Goal: Check status

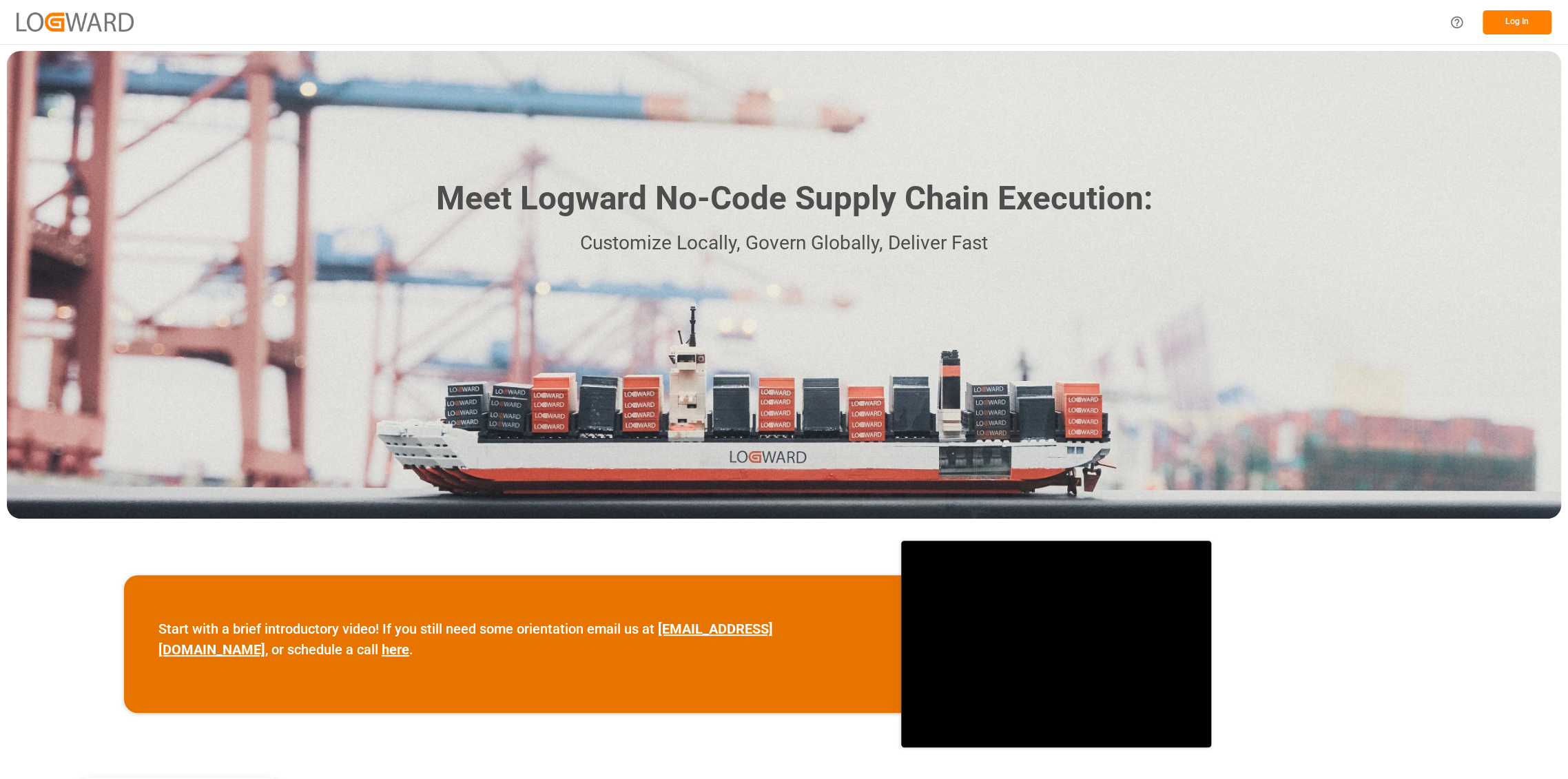
click at [1526, 16] on button "Log In" at bounding box center [1517, 22] width 69 height 24
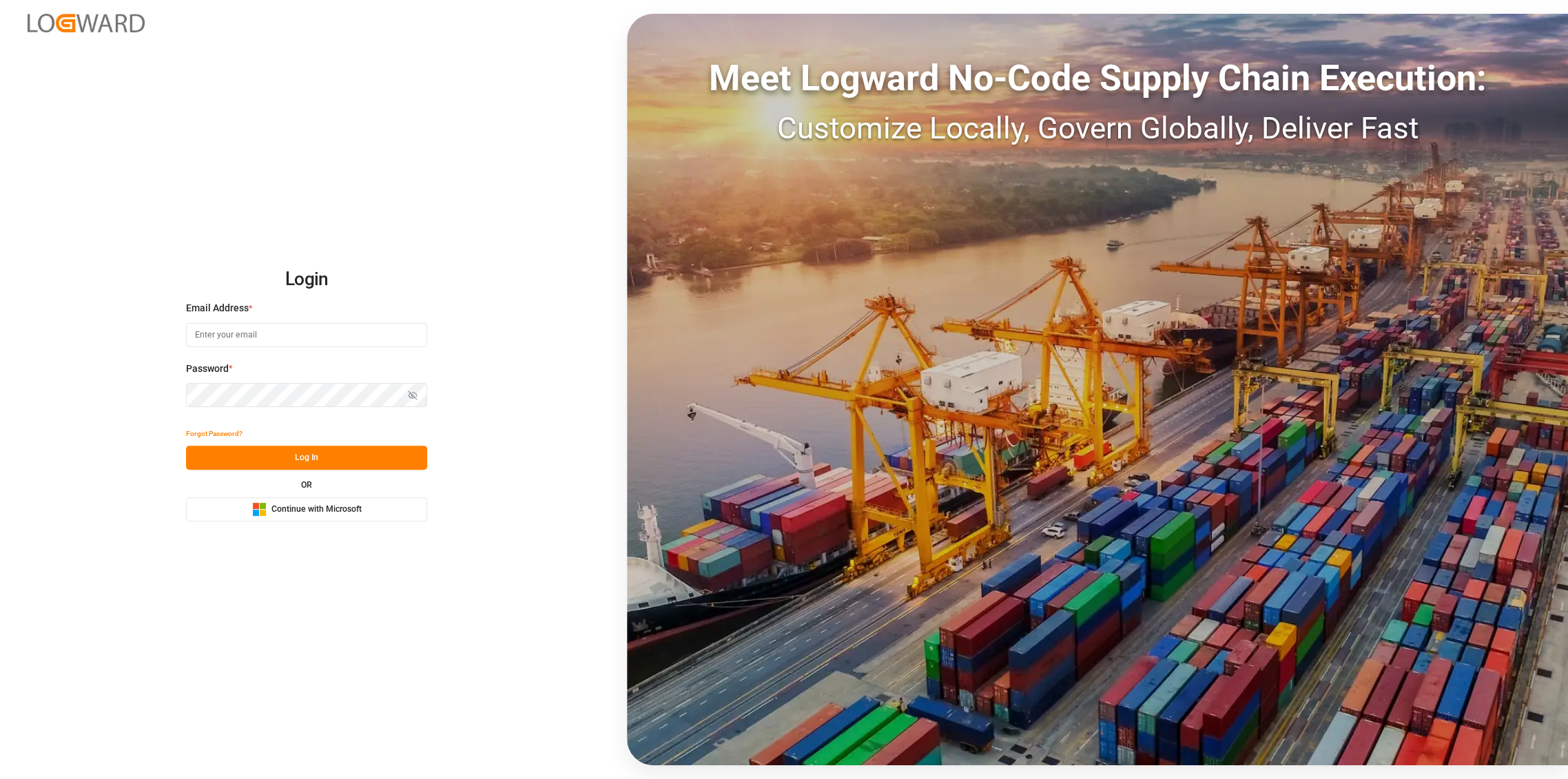
click at [288, 521] on button "Microsoft Logo Continue with Microsoft" at bounding box center [307, 510] width 242 height 24
click at [288, 511] on span "Continue with Microsoft" at bounding box center [317, 510] width 90 height 12
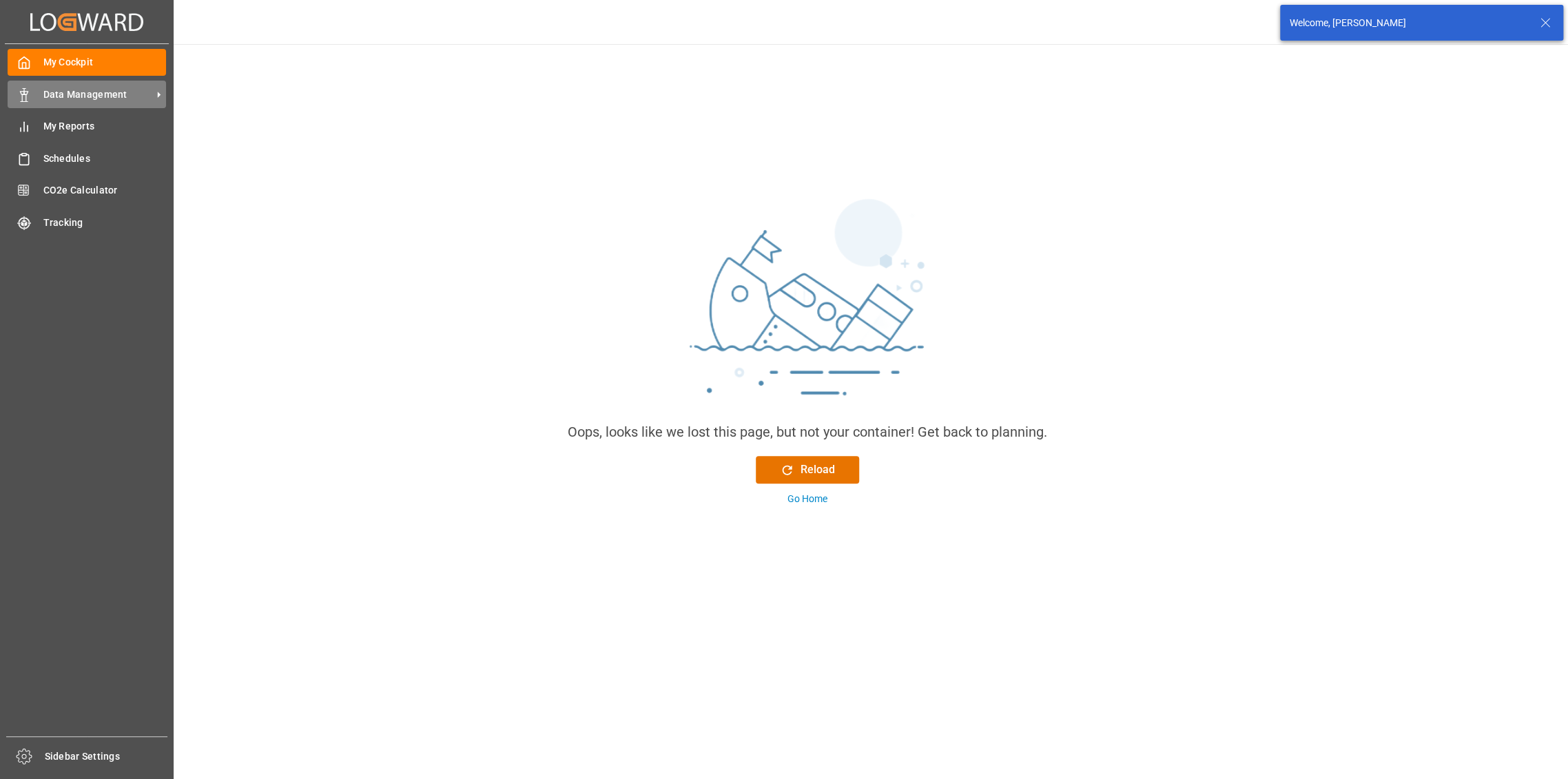
click at [70, 92] on span "Data Management" at bounding box center [98, 95] width 109 height 14
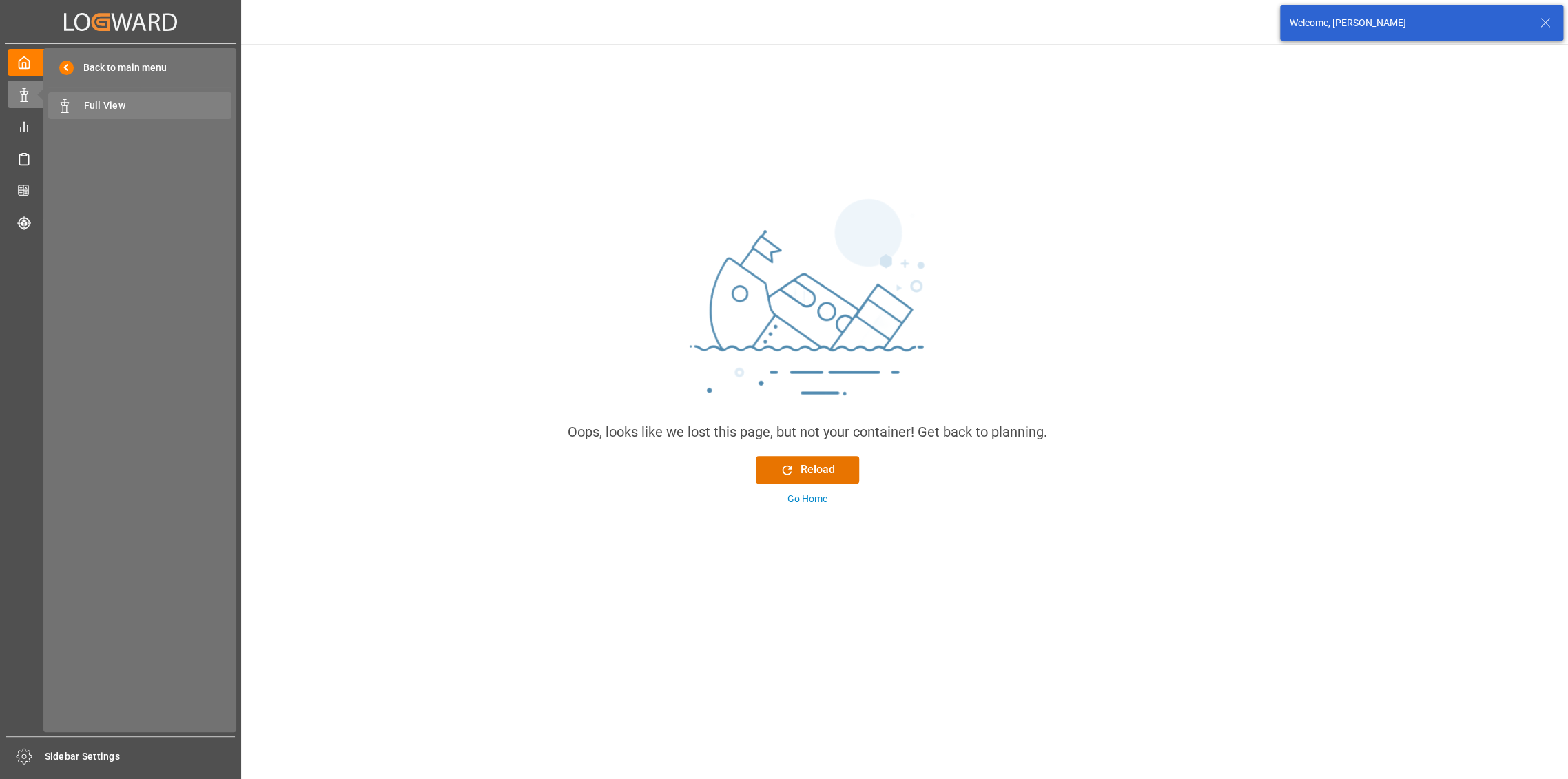
click at [116, 106] on span "Full View" at bounding box center [158, 105] width 148 height 14
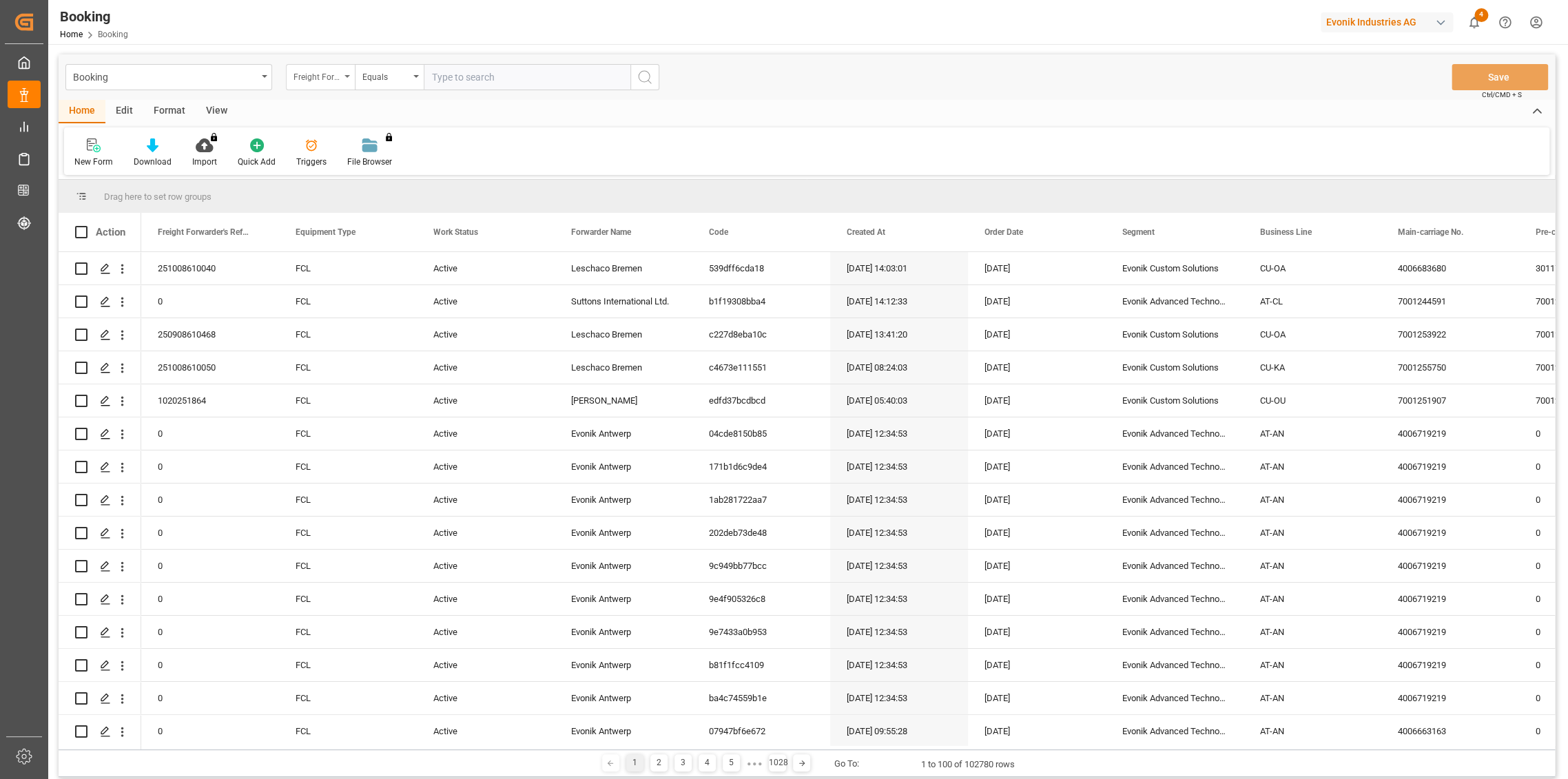
click at [334, 82] on div "Freight Forwarder's Reference No." at bounding box center [317, 75] width 47 height 16
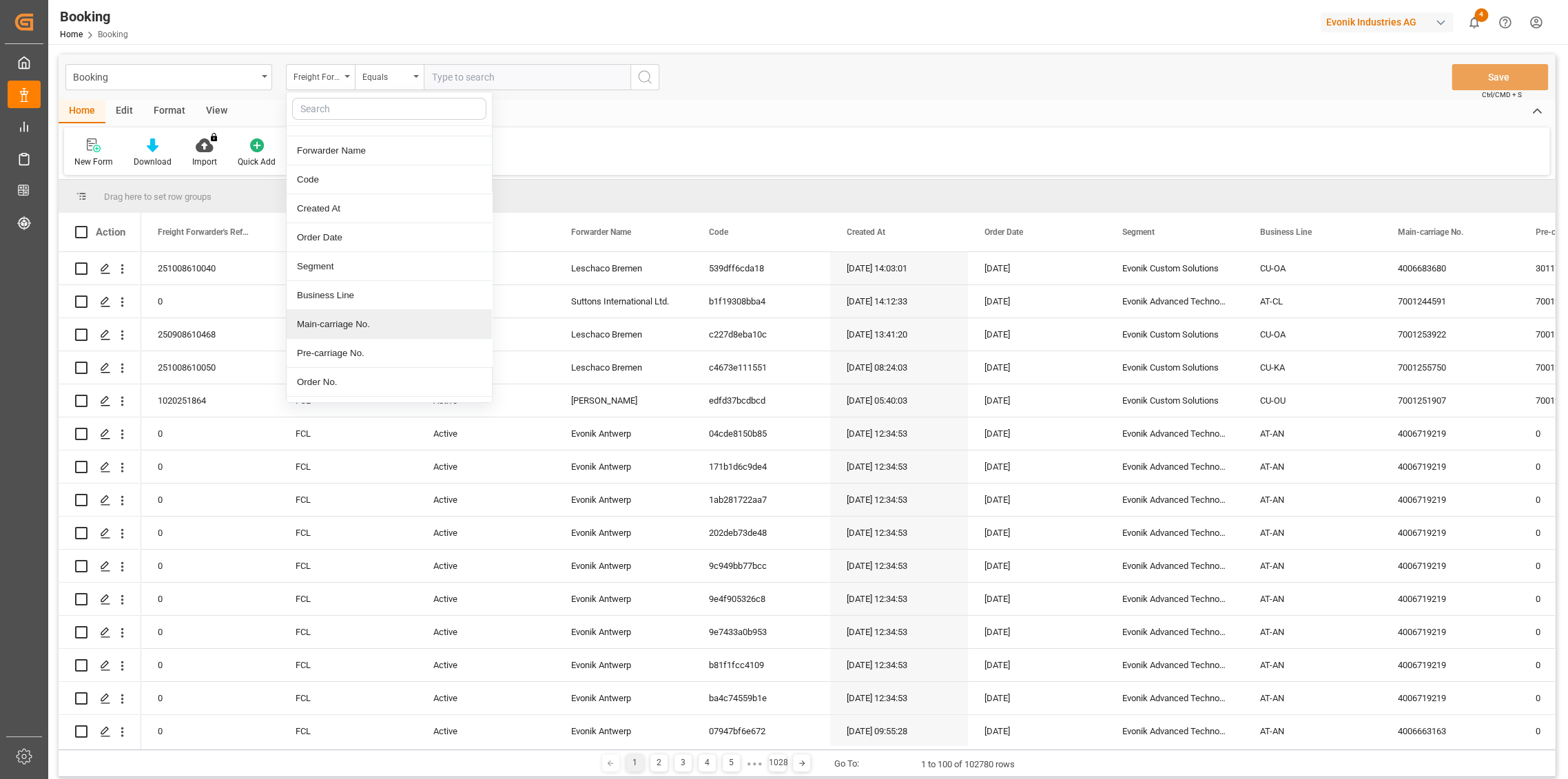
scroll to position [153, 0]
click at [348, 314] on div "Order No." at bounding box center [389, 306] width 206 height 29
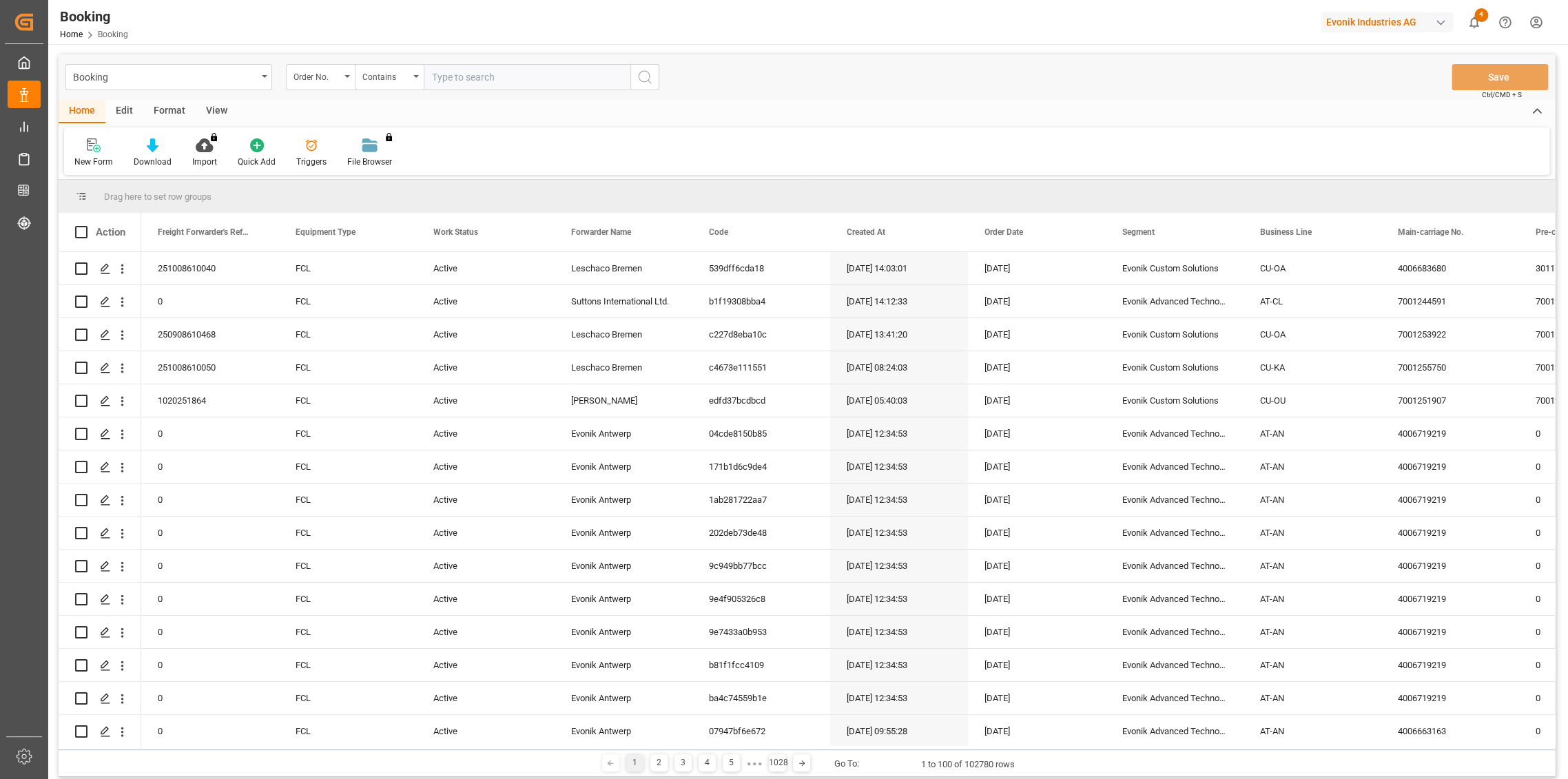
click at [475, 75] on input "text" at bounding box center [527, 77] width 206 height 27
paste input "2007051746"
type input "2007051746"
click at [654, 77] on button "search button" at bounding box center [645, 77] width 29 height 27
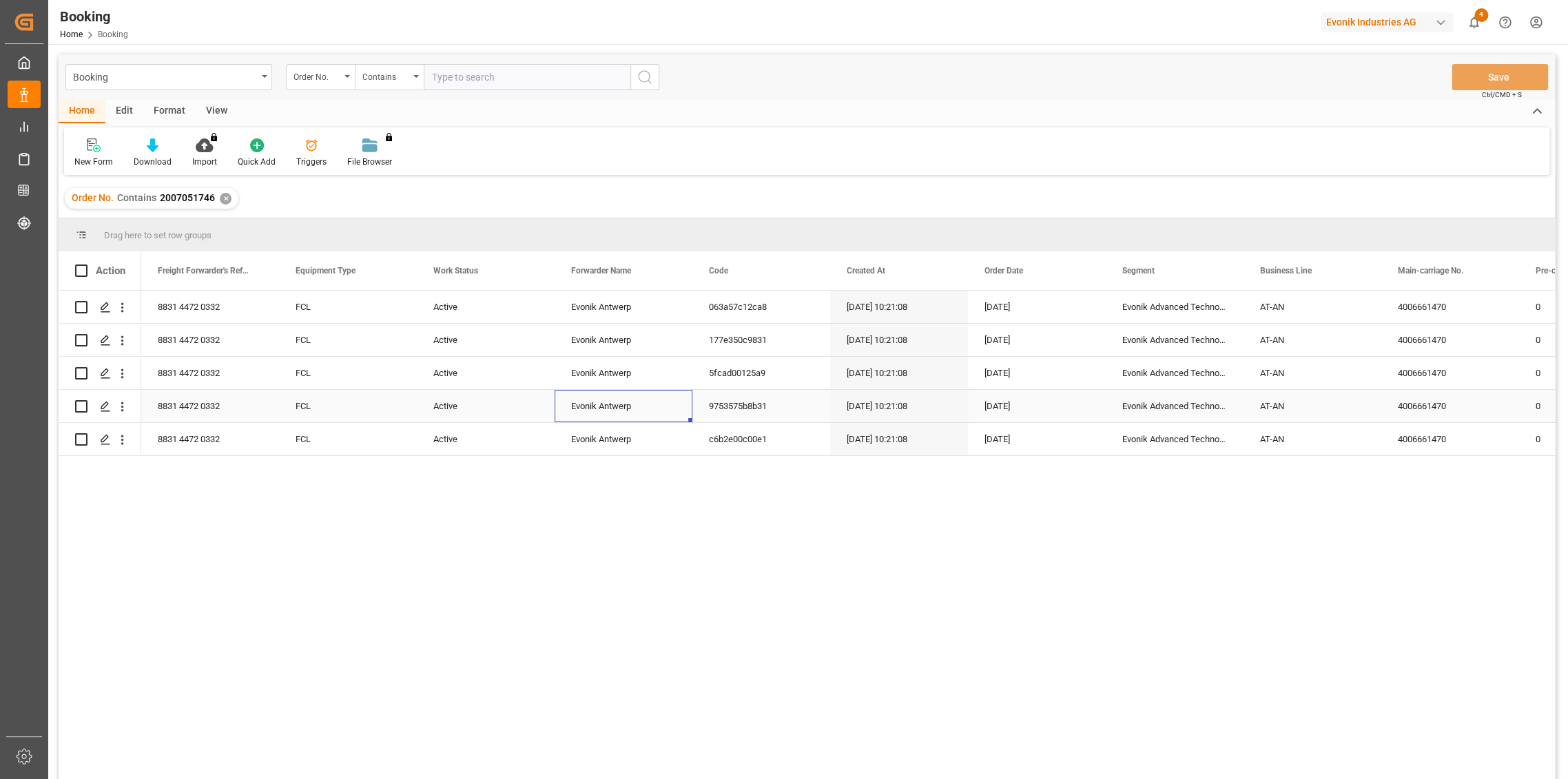
click at [564, 417] on div "Evonik Antwerp" at bounding box center [623, 406] width 138 height 32
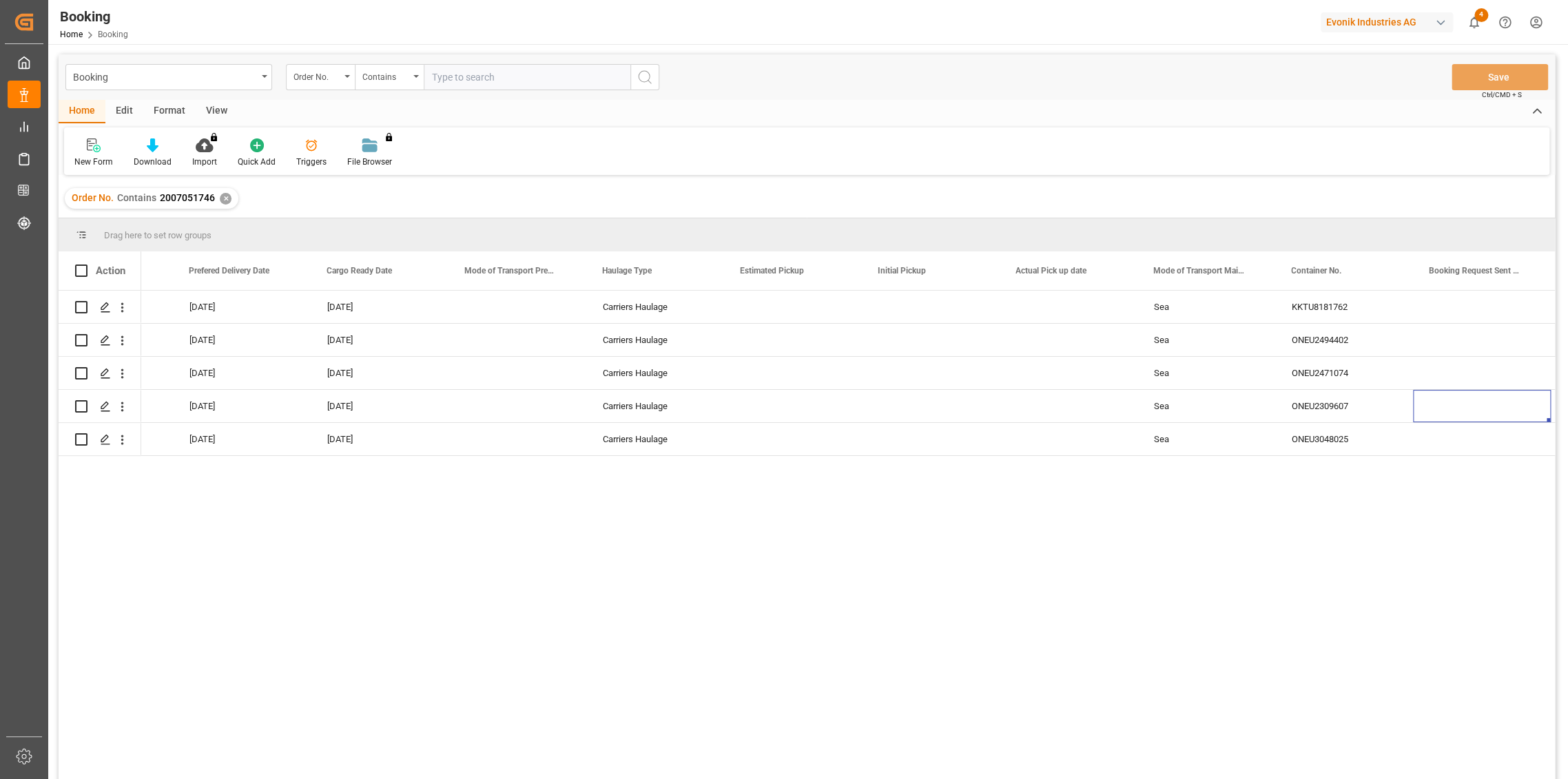
scroll to position [0, 3276]
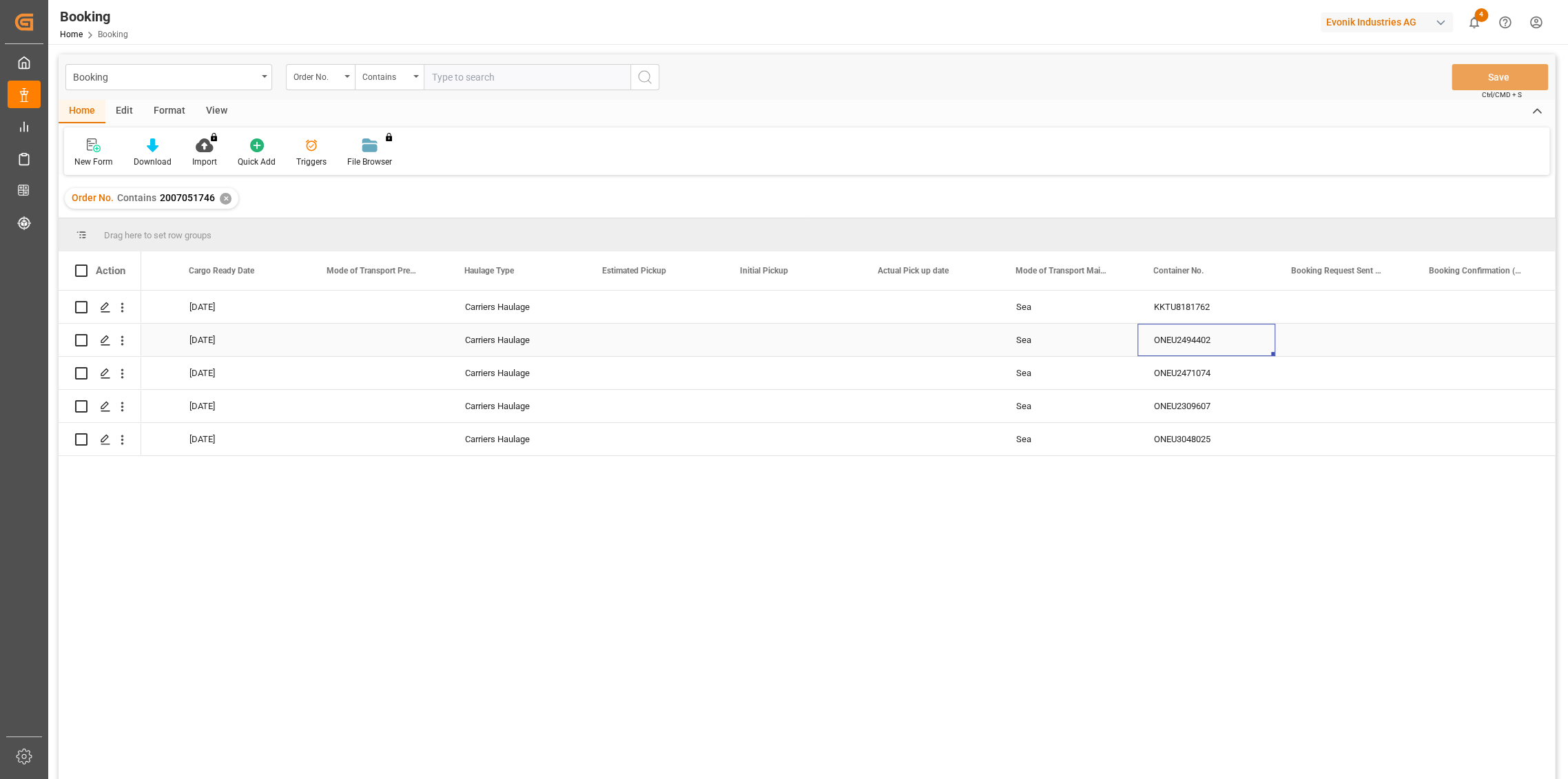
click at [1180, 335] on div "ONEU2494402" at bounding box center [1206, 340] width 138 height 32
click at [443, 75] on input "text" at bounding box center [527, 77] width 206 height 27
paste input "2007012685"
type input "2007012685"
click at [636, 80] on button "search button" at bounding box center [645, 77] width 29 height 27
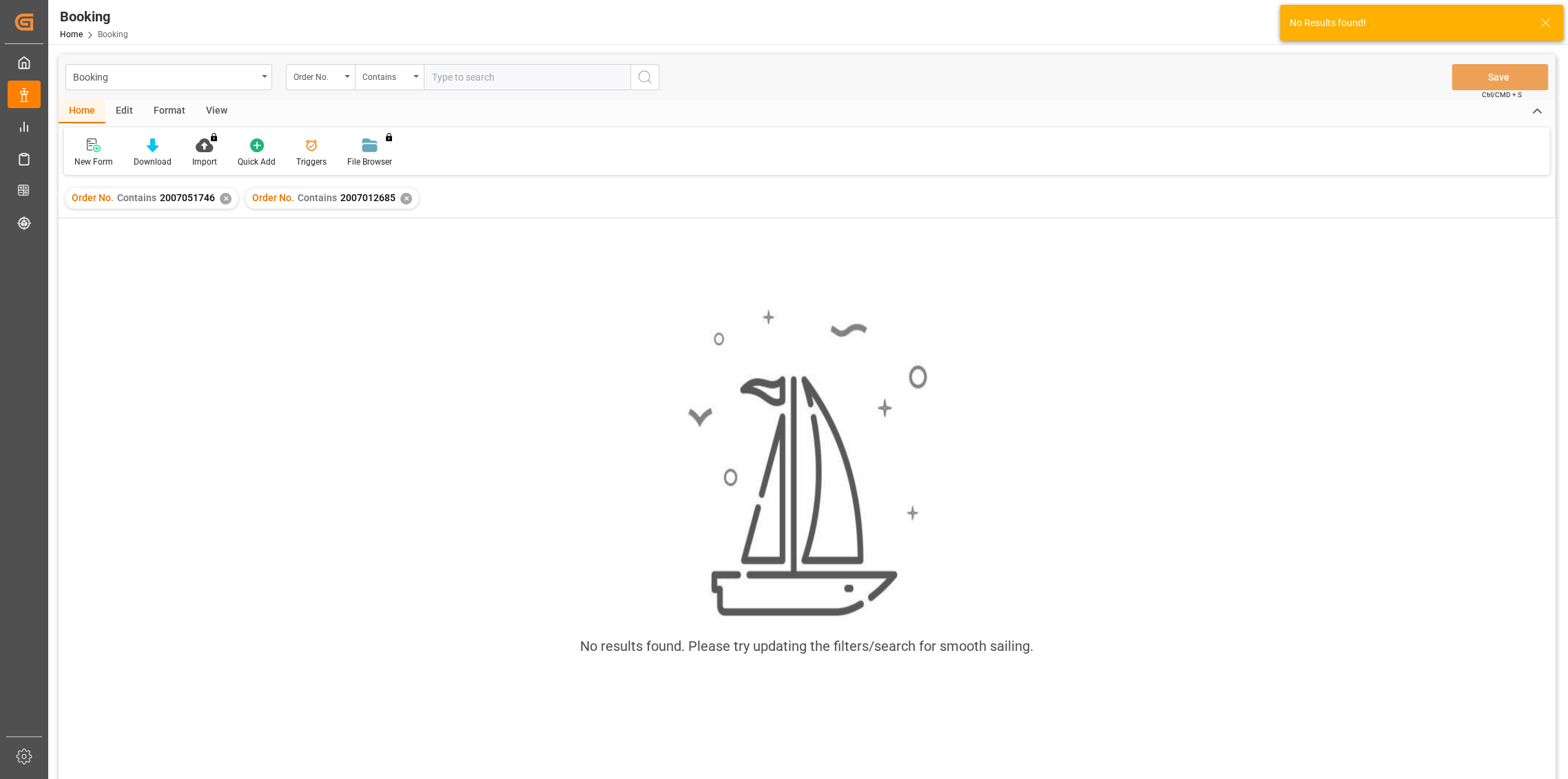
click at [214, 193] on div "Order No. Contains 2007051746 ✕" at bounding box center [151, 198] width 173 height 21
click at [222, 202] on div "✕" at bounding box center [226, 199] width 11 height 11
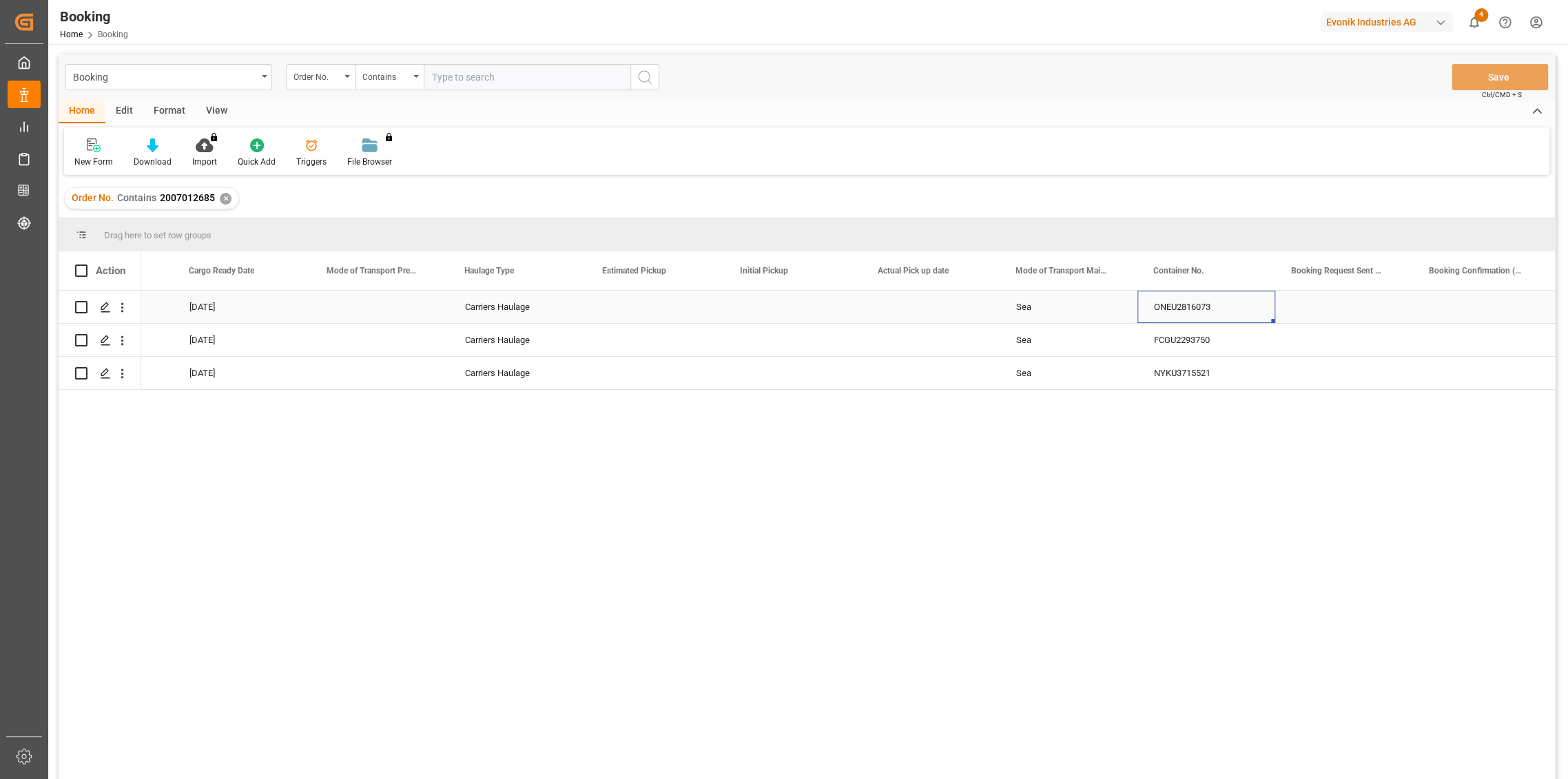
click at [1202, 302] on div "ONEU2816073" at bounding box center [1206, 307] width 138 height 32
click at [1169, 367] on div "NYKU3715521" at bounding box center [1206, 373] width 138 height 32
click at [226, 195] on div "✕" at bounding box center [226, 199] width 11 height 11
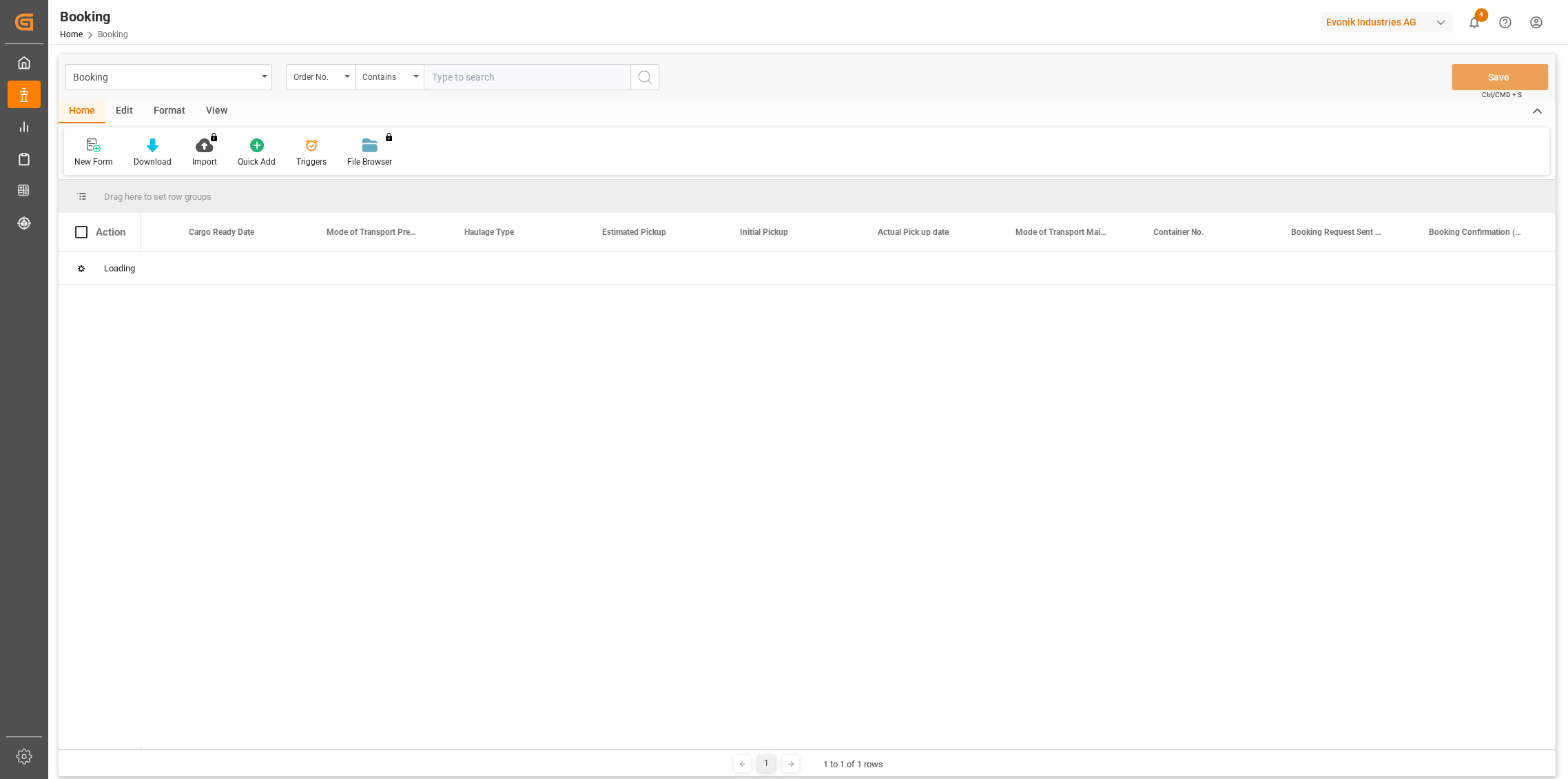
click at [465, 81] on input "text" at bounding box center [527, 77] width 206 height 27
paste input "2006900546"
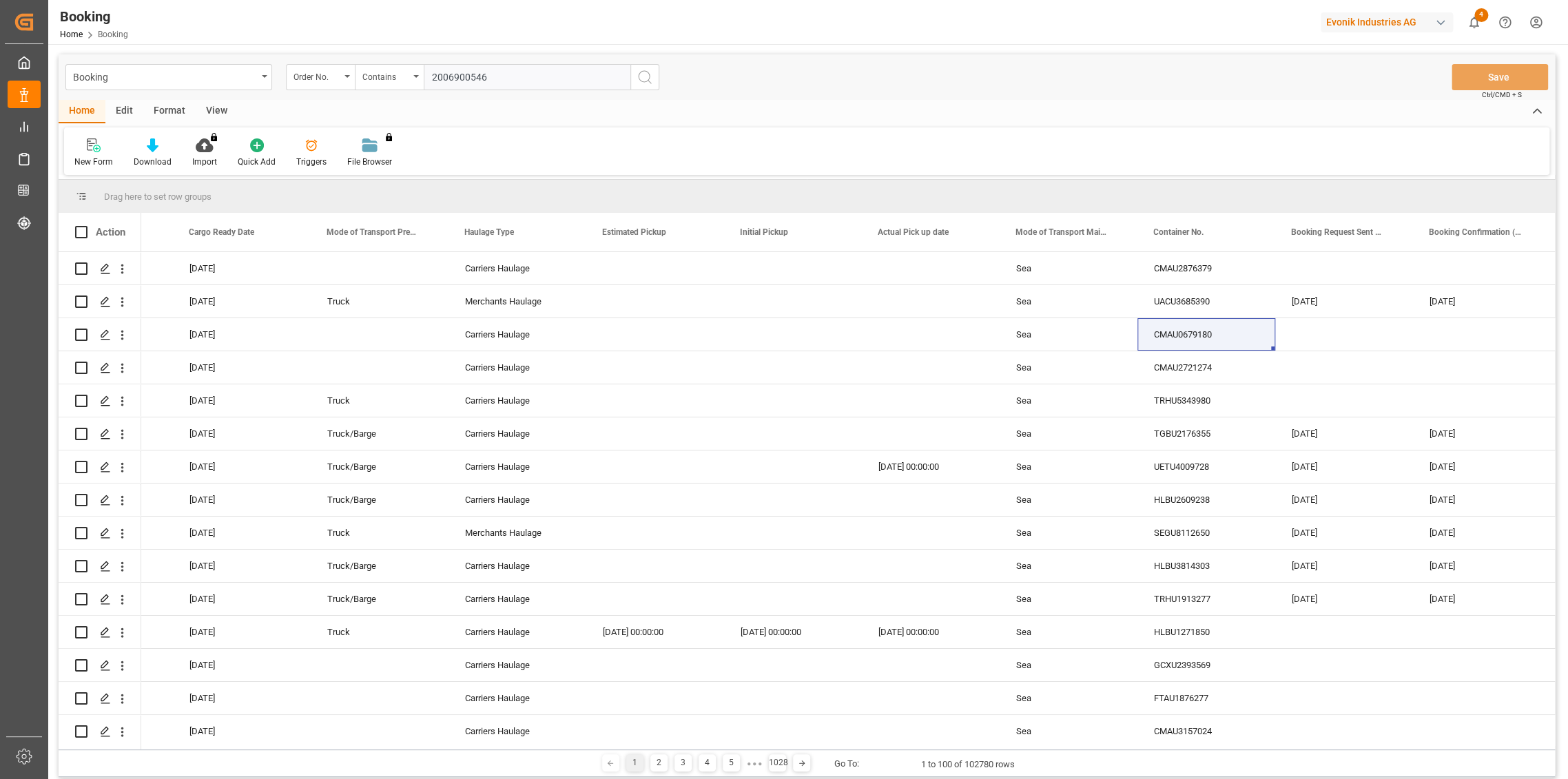
type input "2006900546"
click at [639, 81] on icon "search button" at bounding box center [644, 77] width 16 height 16
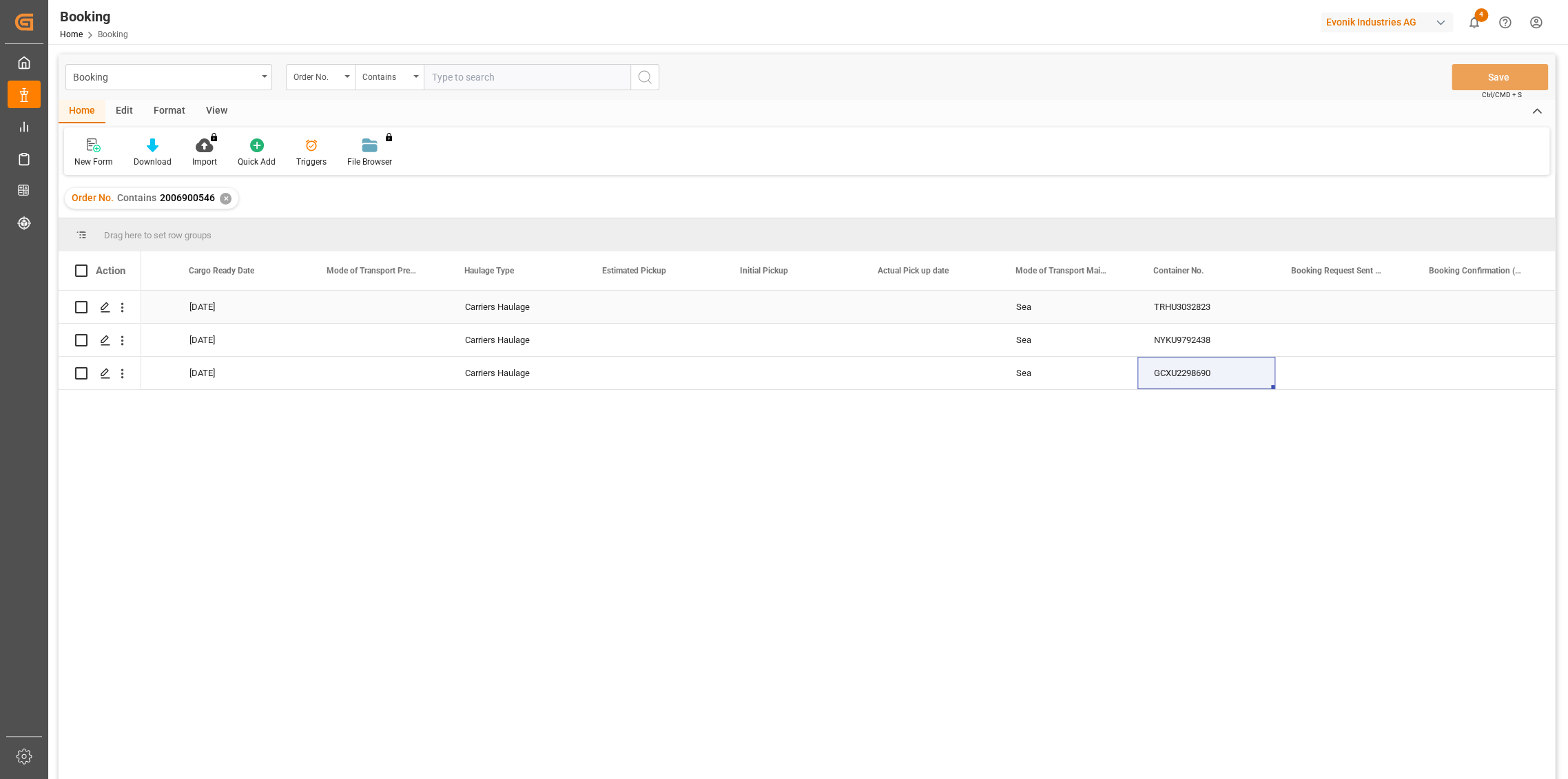
click at [1189, 305] on div "TRHU3032823" at bounding box center [1206, 307] width 138 height 32
click at [480, 80] on input "text" at bounding box center [527, 77] width 206 height 27
paste input "2007012672"
type input "2007012672"
click at [224, 194] on div "✕" at bounding box center [226, 199] width 11 height 11
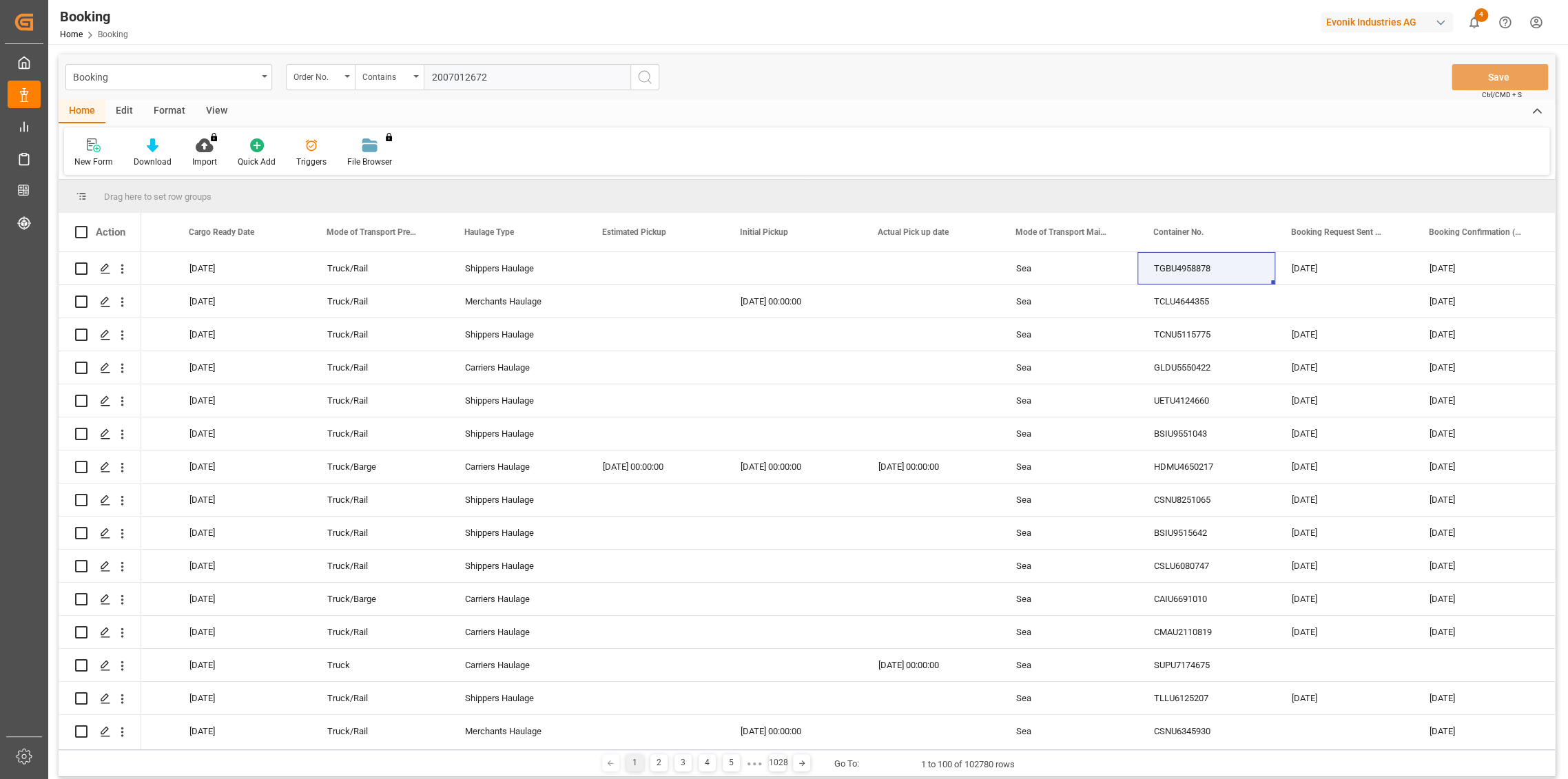
click at [646, 76] on icon "search button" at bounding box center [644, 77] width 16 height 16
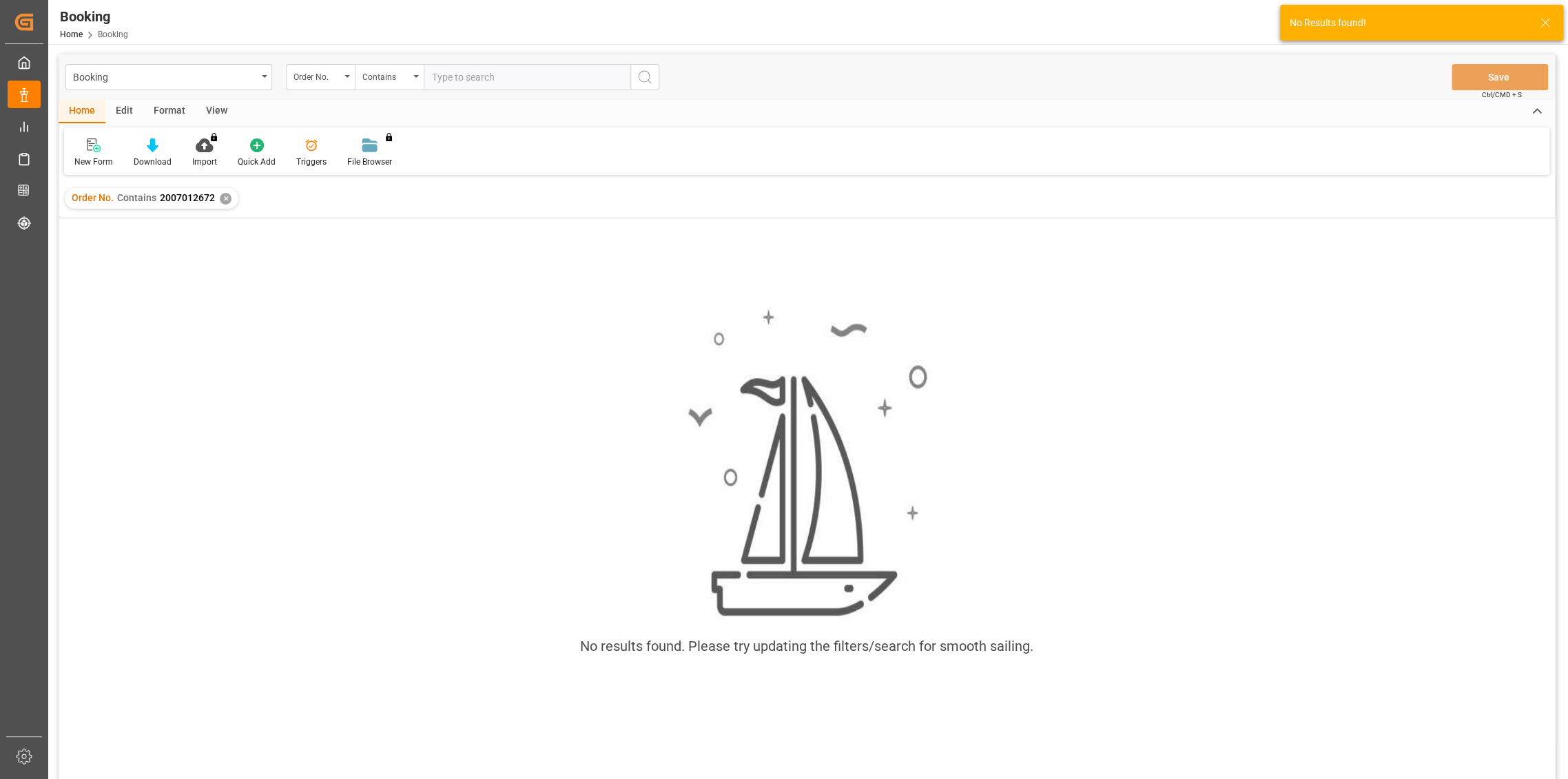
click at [225, 194] on div "✕" at bounding box center [226, 199] width 11 height 11
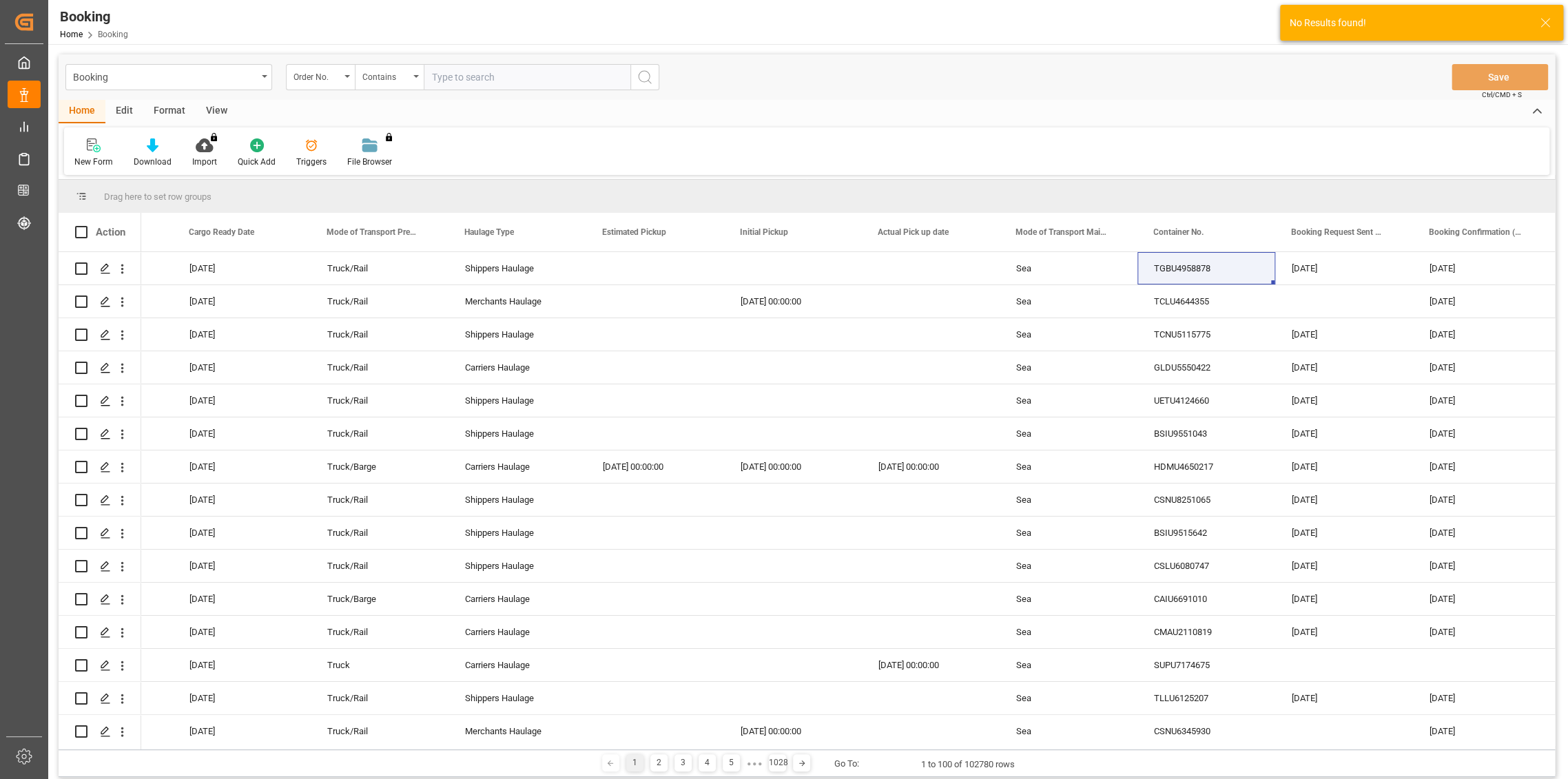
click at [479, 82] on input "text" at bounding box center [527, 77] width 206 height 27
paste input "2007012672"
type input "2007012672"
click at [651, 73] on icon "search button" at bounding box center [644, 77] width 16 height 16
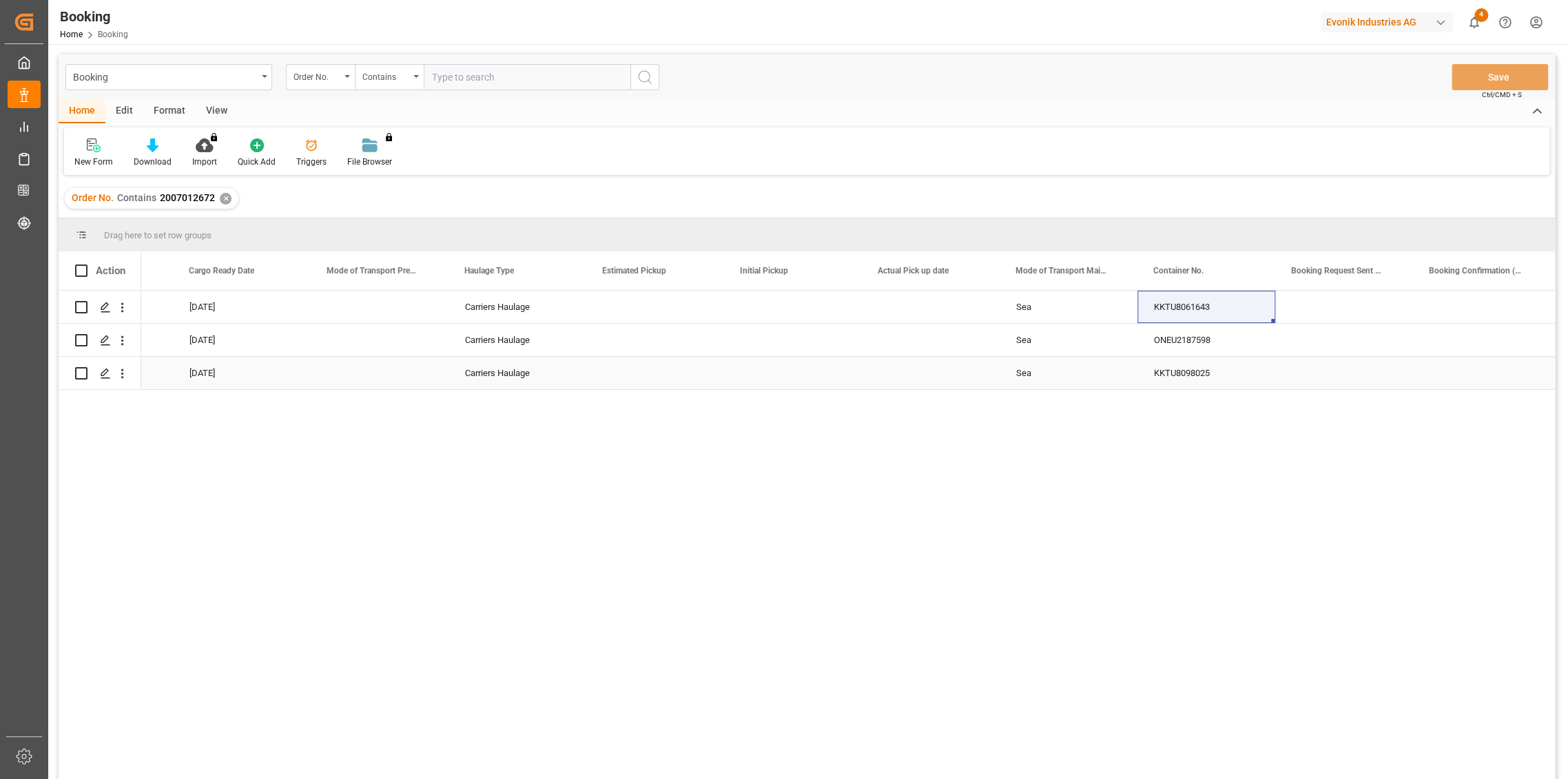
click at [1175, 381] on div "KKTU8098025" at bounding box center [1206, 373] width 138 height 32
click at [221, 200] on div "✕" at bounding box center [226, 199] width 11 height 11
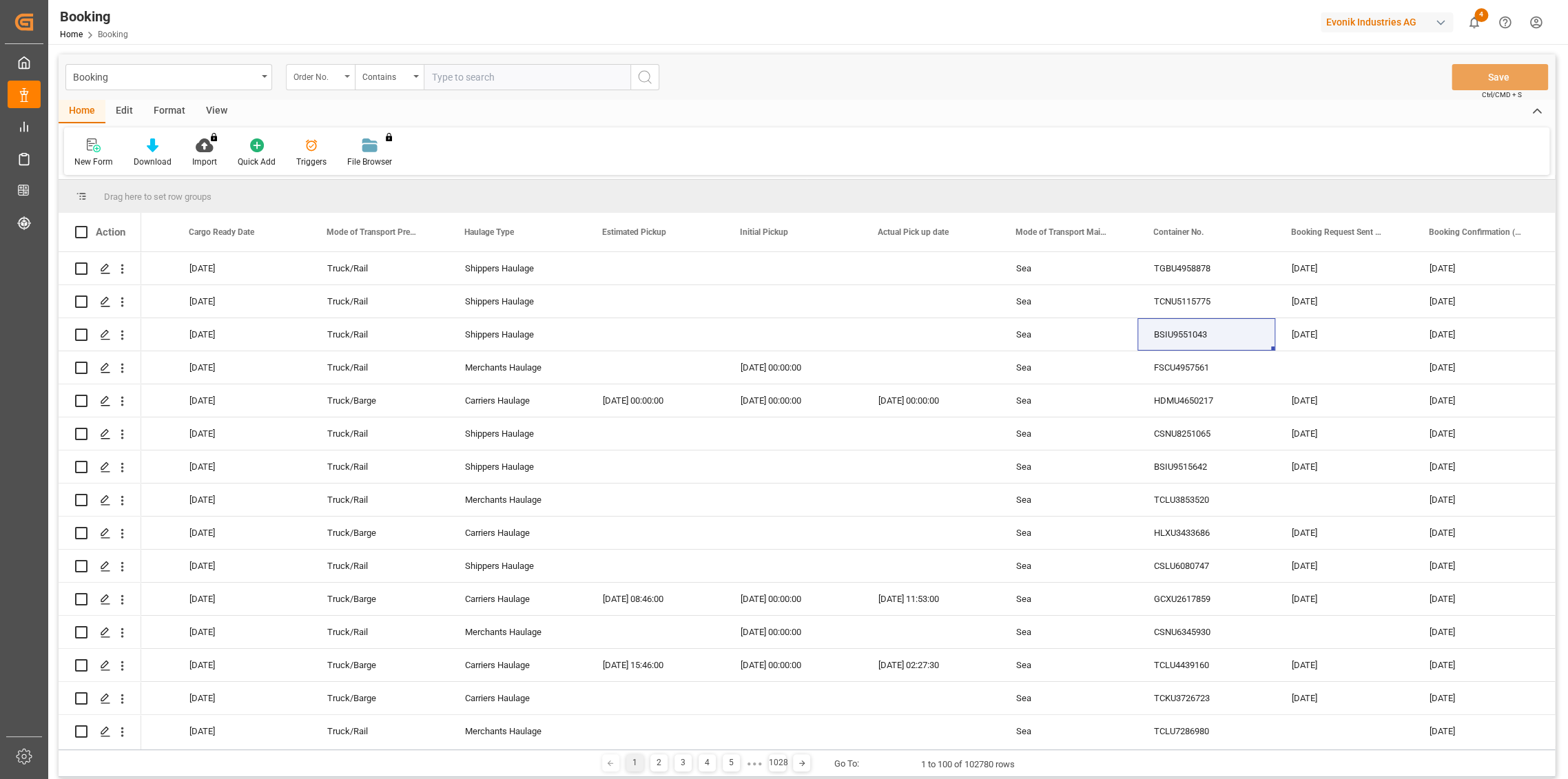
click at [325, 80] on div "Order No." at bounding box center [317, 75] width 47 height 16
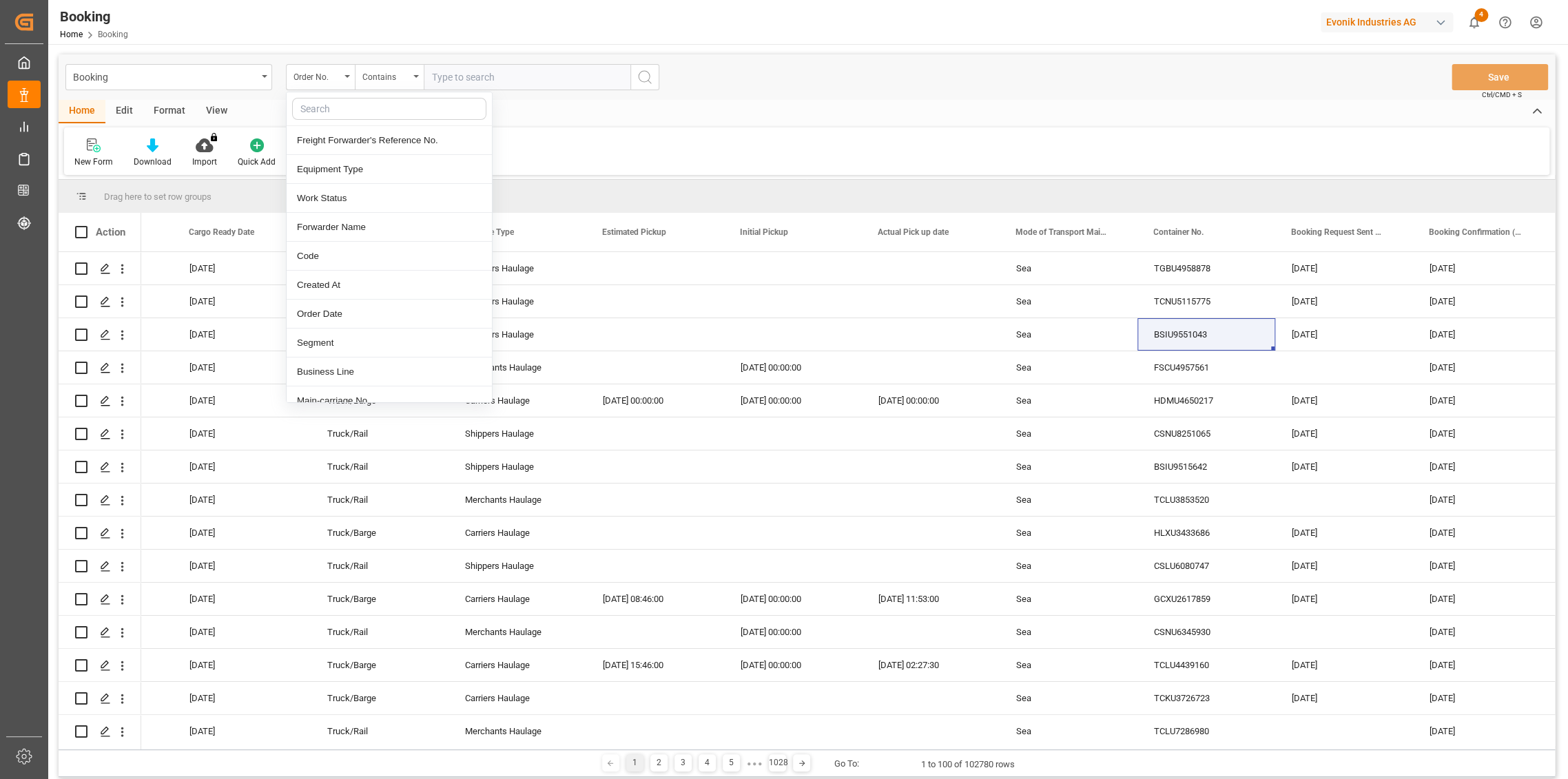
click at [464, 79] on input "text" at bounding box center [527, 77] width 206 height 27
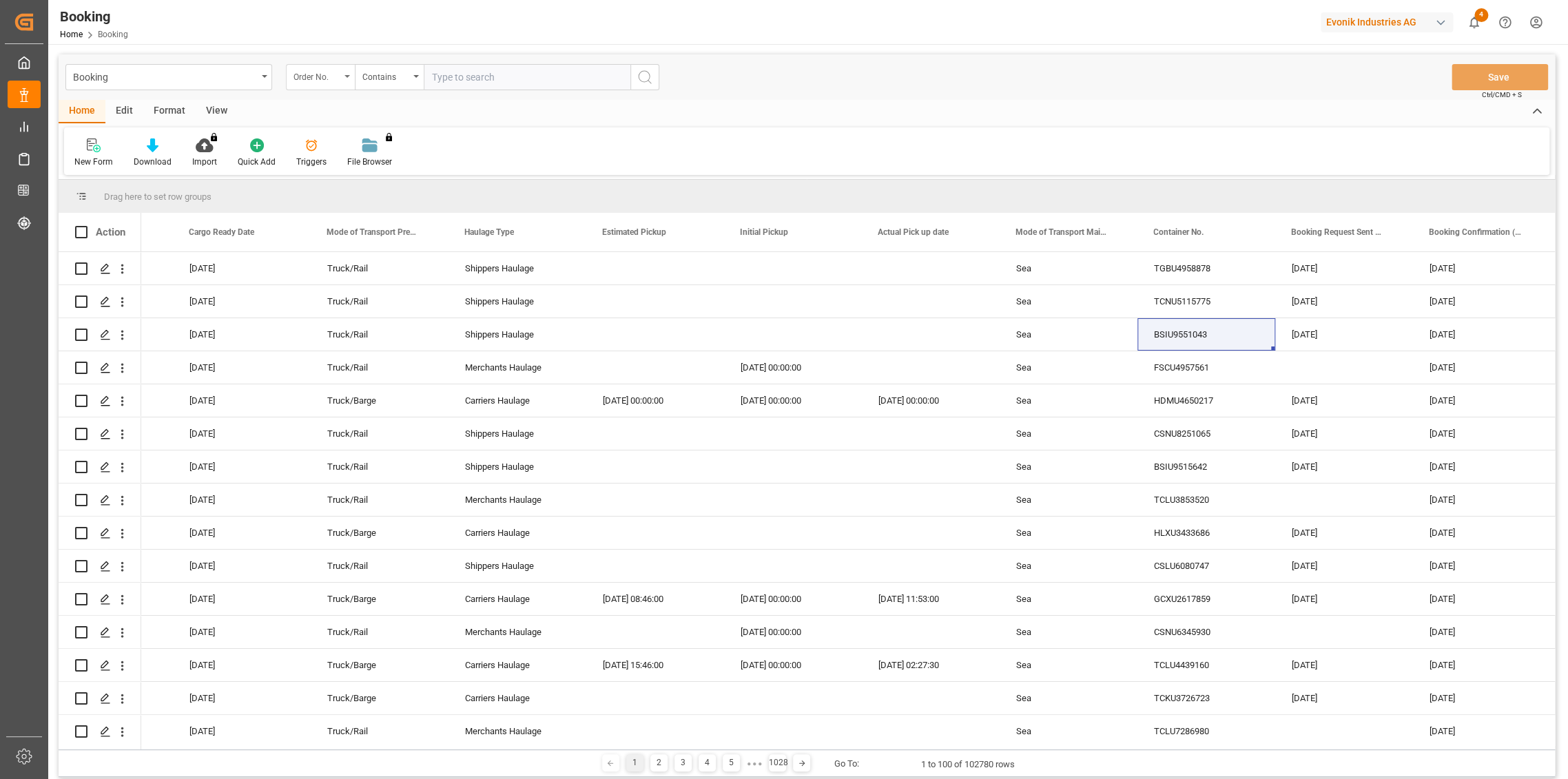
click at [315, 76] on div "Order No." at bounding box center [317, 75] width 47 height 16
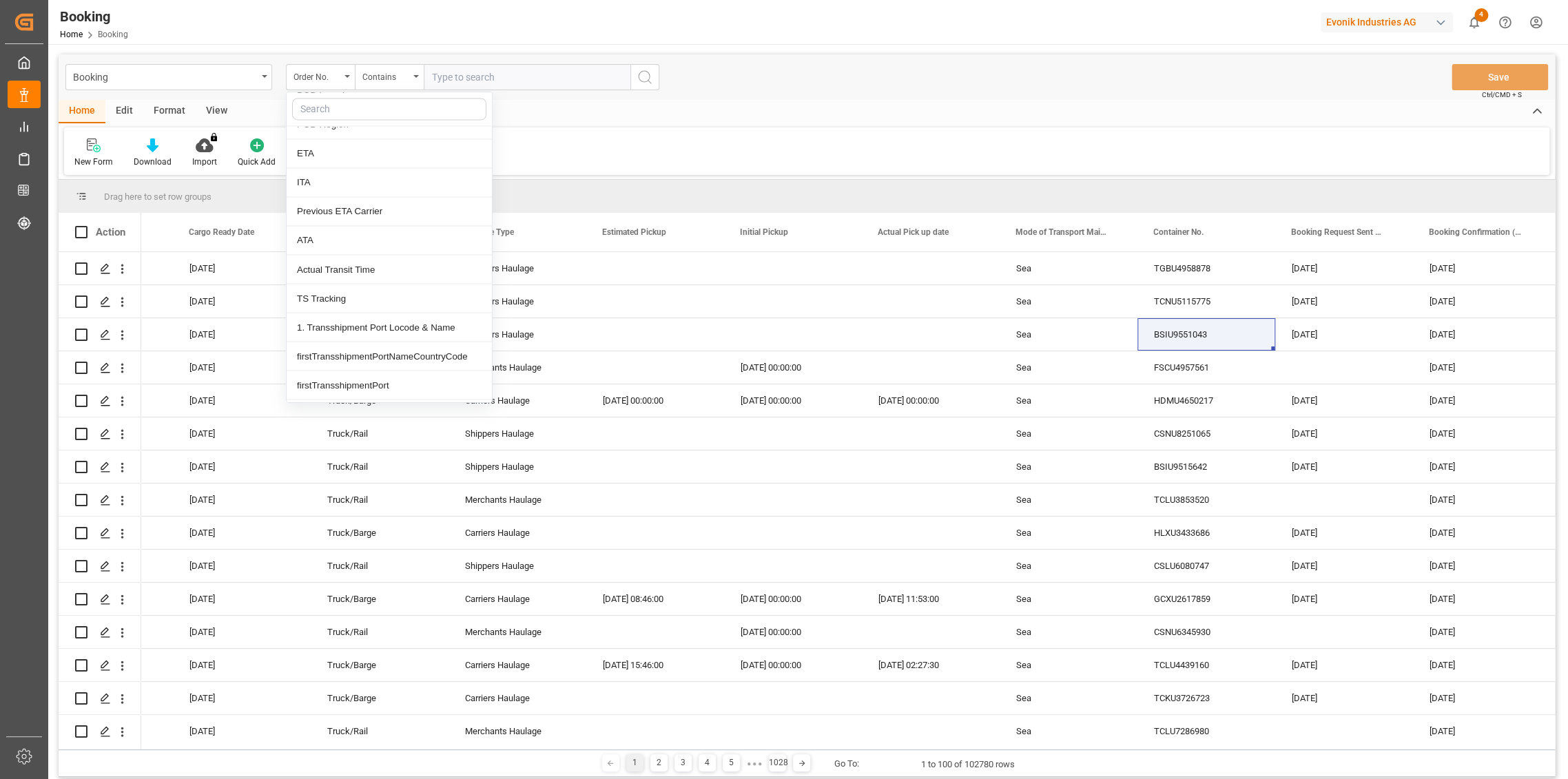
scroll to position [1455, 0]
click at [347, 190] on div "POD Name" at bounding box center [389, 191] width 206 height 29
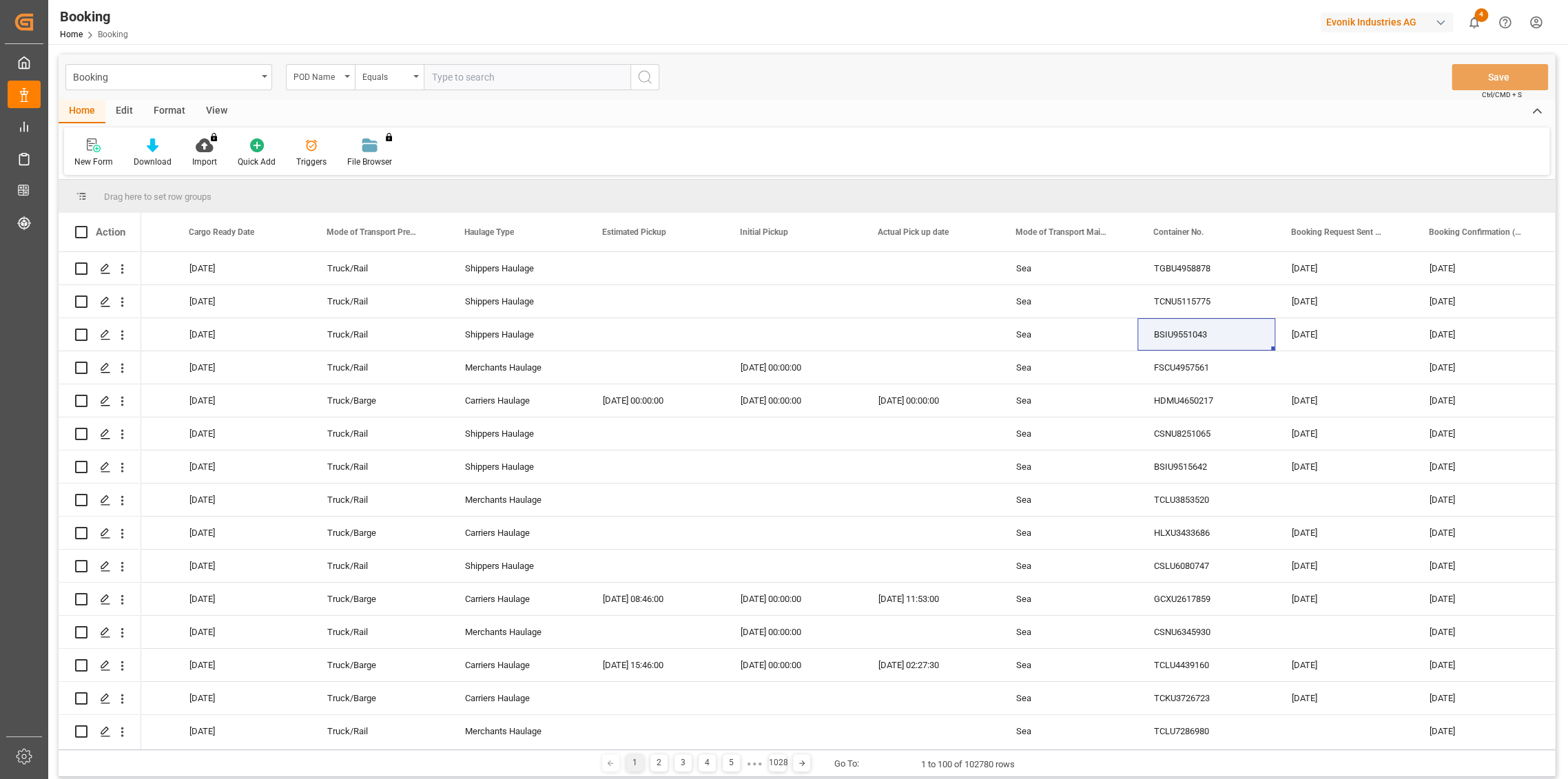
click at [469, 80] on input "text" at bounding box center [527, 77] width 206 height 27
type input "[GEOGRAPHIC_DATA]"
click at [644, 79] on icon "search button" at bounding box center [644, 77] width 16 height 16
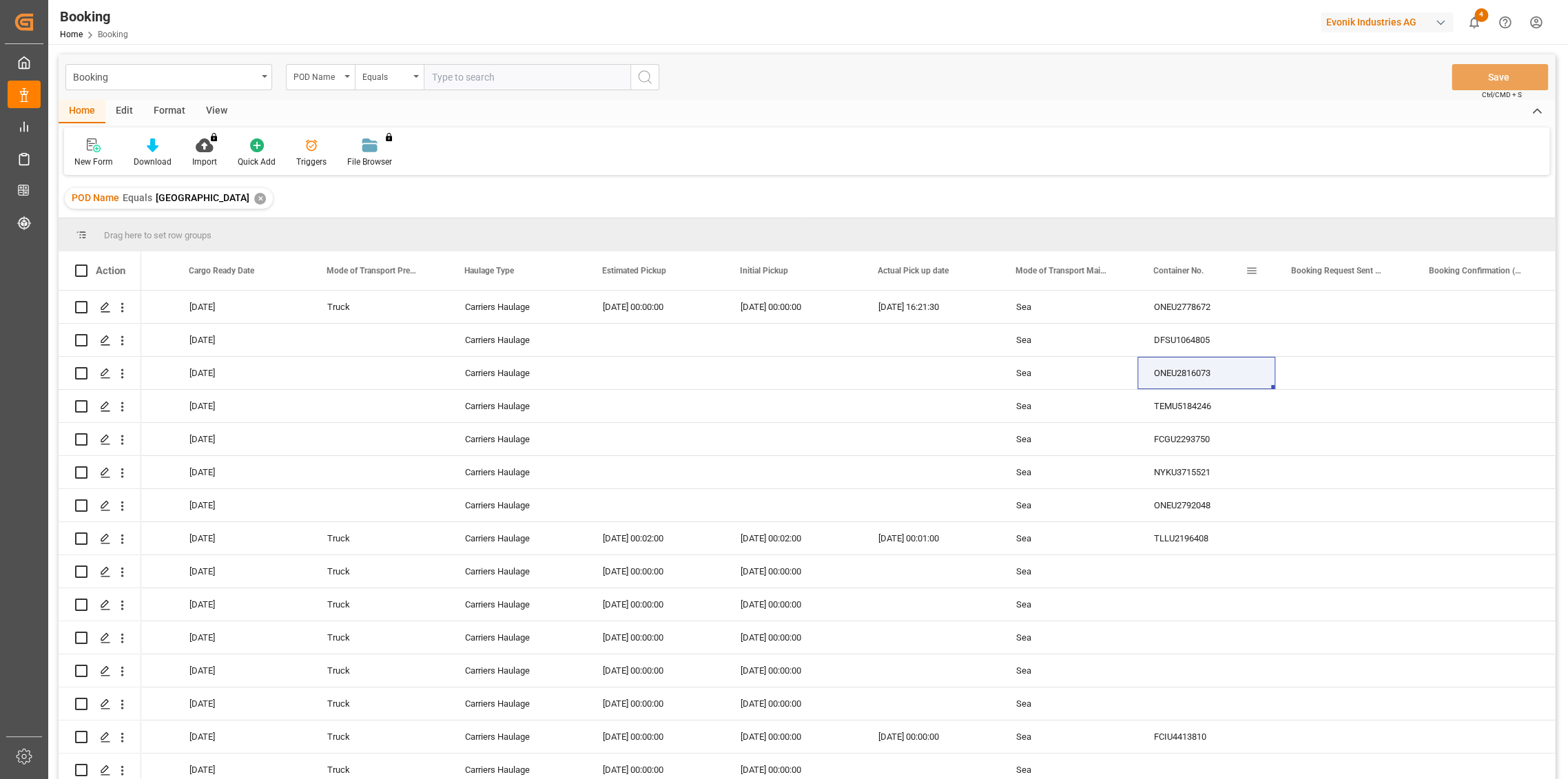
click at [1252, 270] on span at bounding box center [1251, 270] width 12 height 12
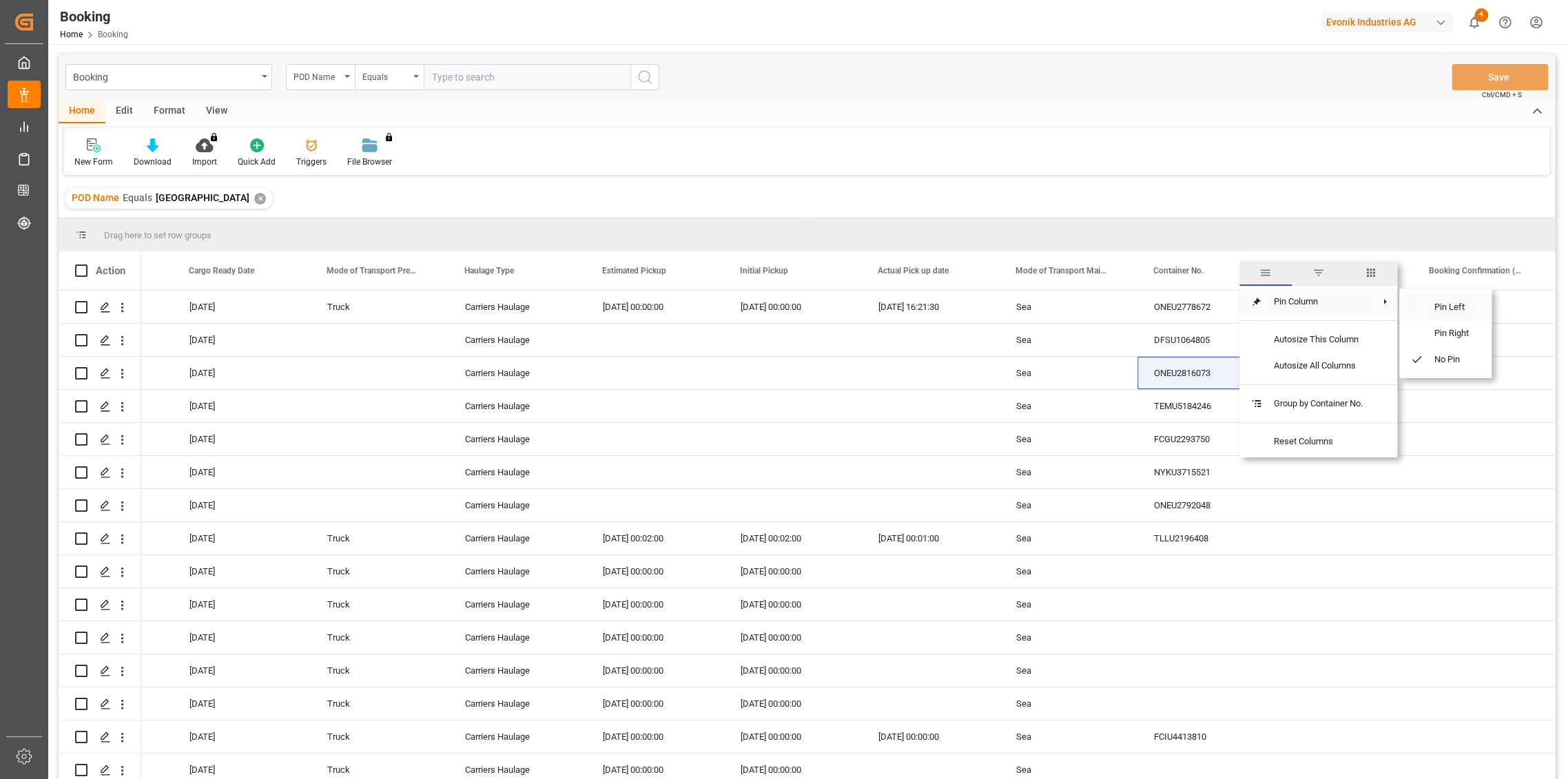
click at [1472, 310] on span "Pin Left" at bounding box center [1451, 307] width 58 height 27
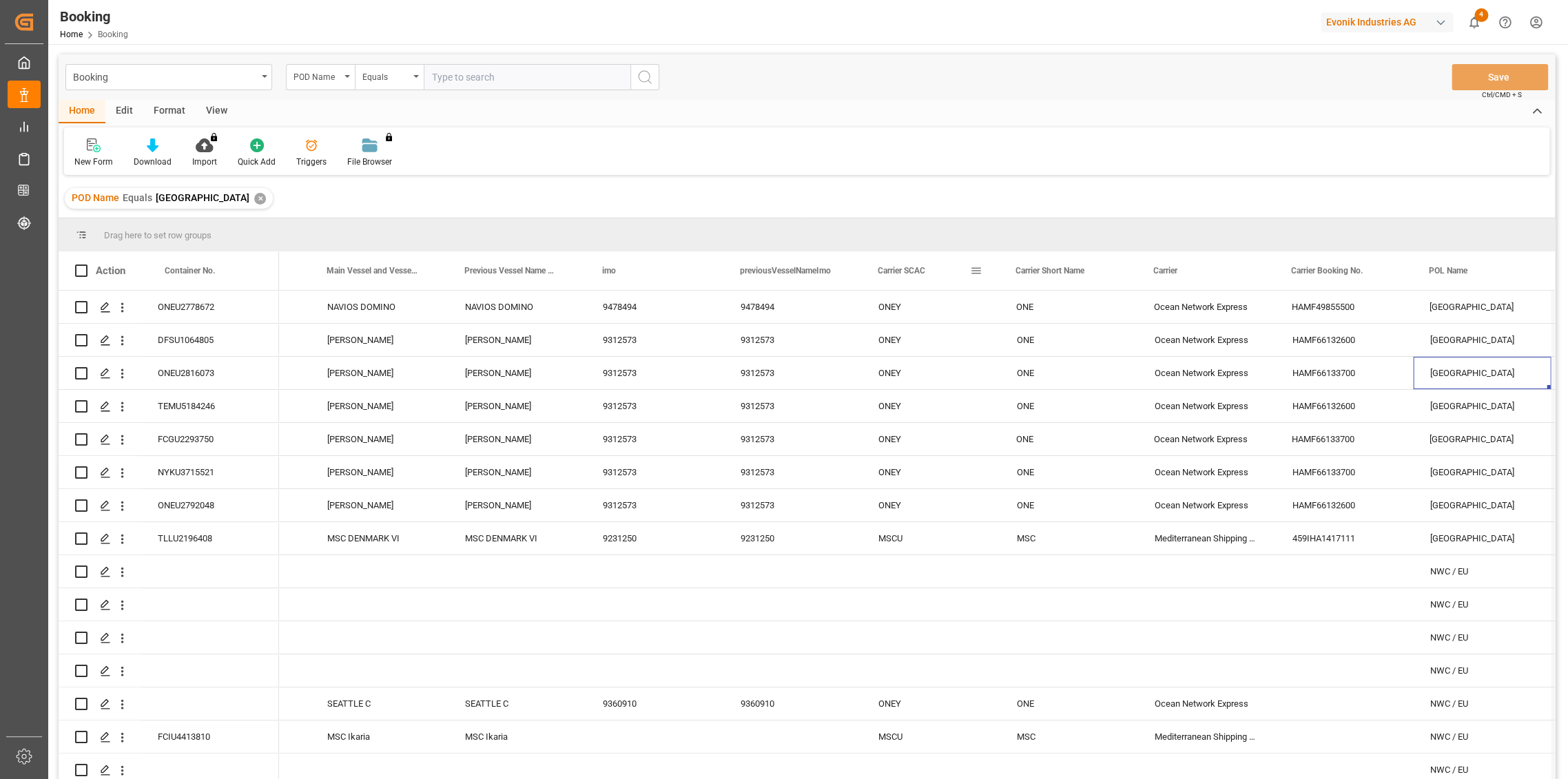
click at [980, 272] on span at bounding box center [976, 270] width 12 height 12
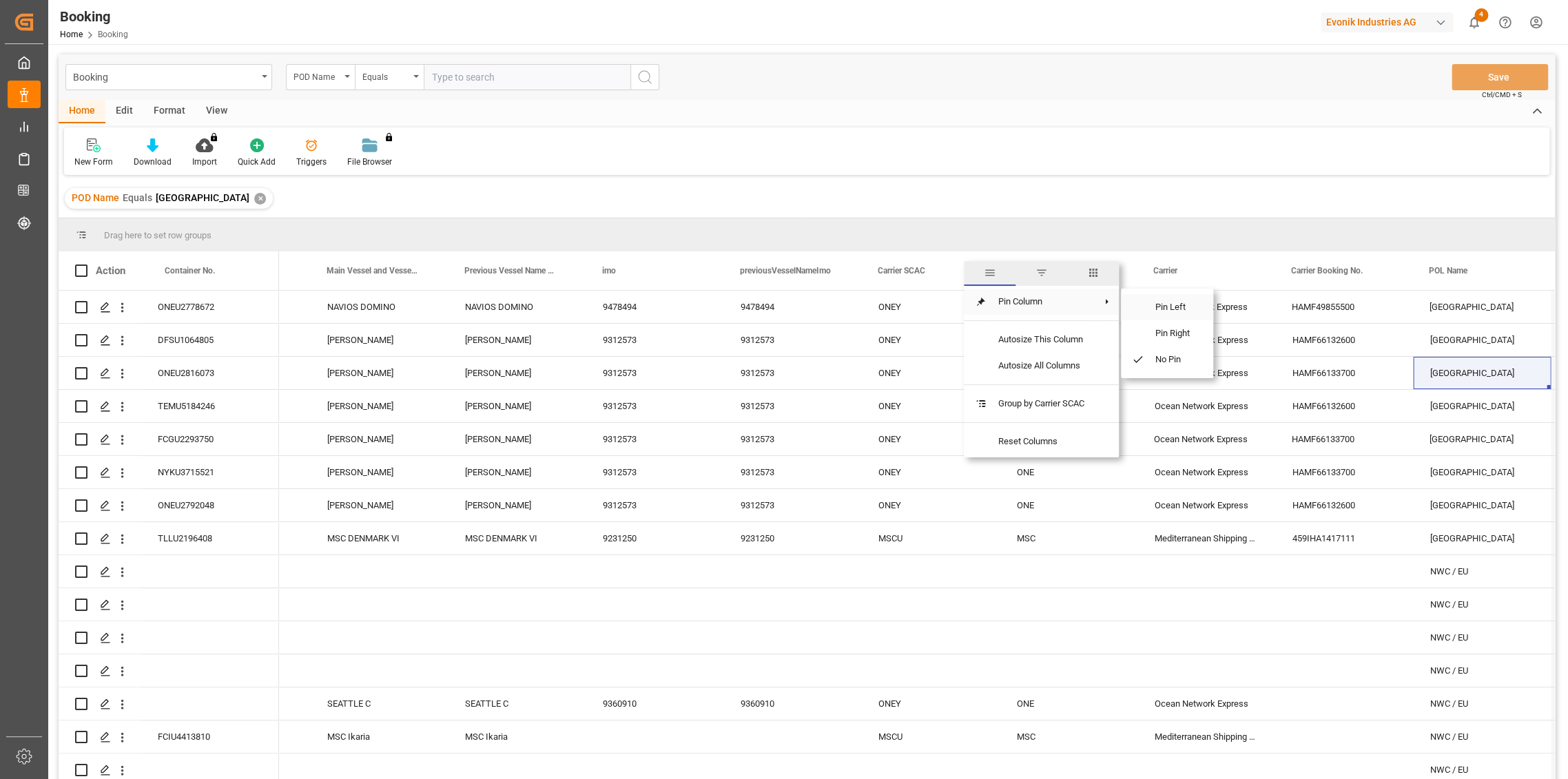
click at [1162, 302] on span "Pin Left" at bounding box center [1173, 307] width 58 height 27
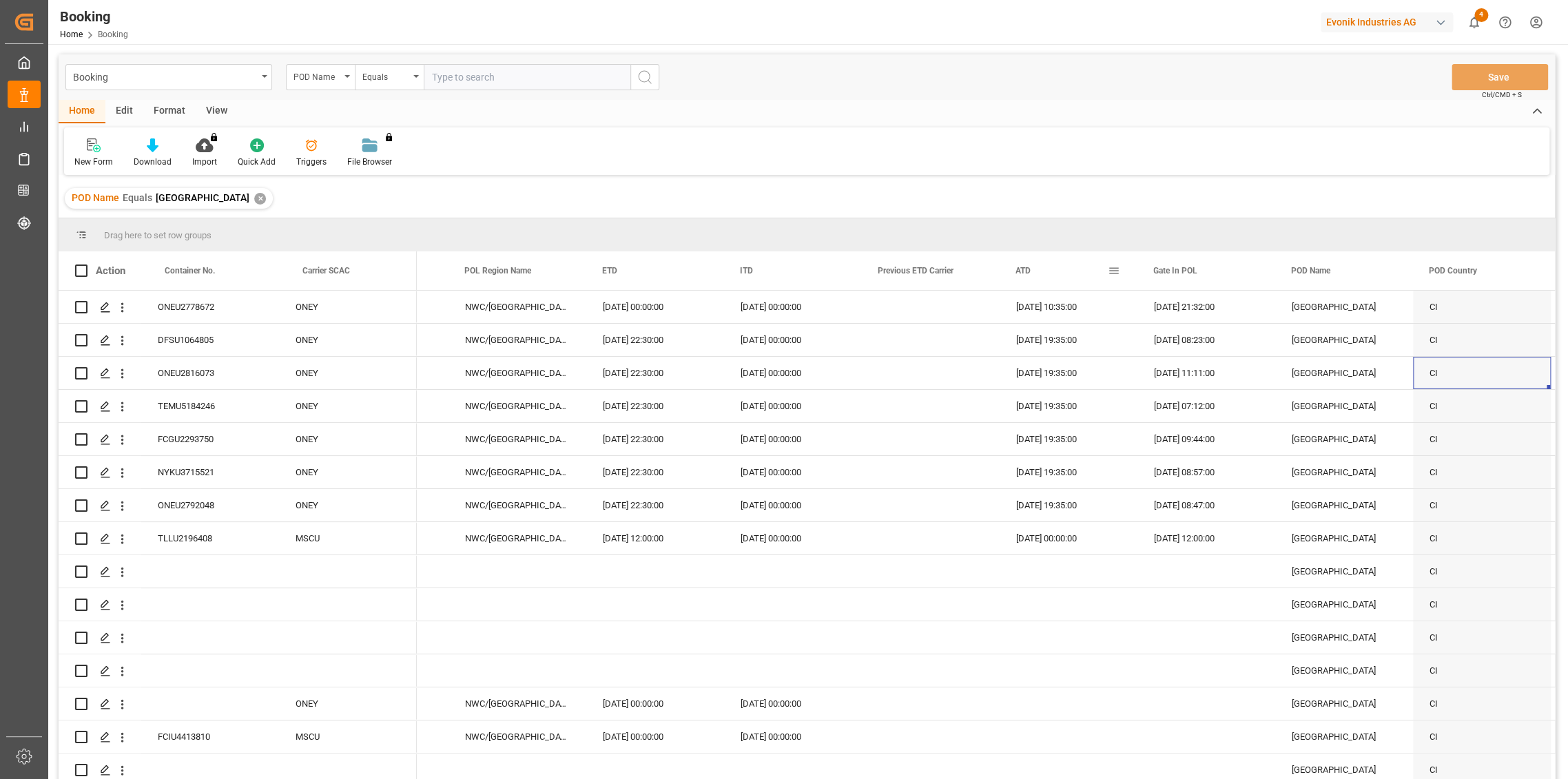
click at [1123, 270] on div "ATD" at bounding box center [1068, 271] width 138 height 39
click at [1113, 269] on span at bounding box center [1114, 270] width 12 height 12
click at [1308, 302] on span "Pin Left" at bounding box center [1309, 307] width 58 height 27
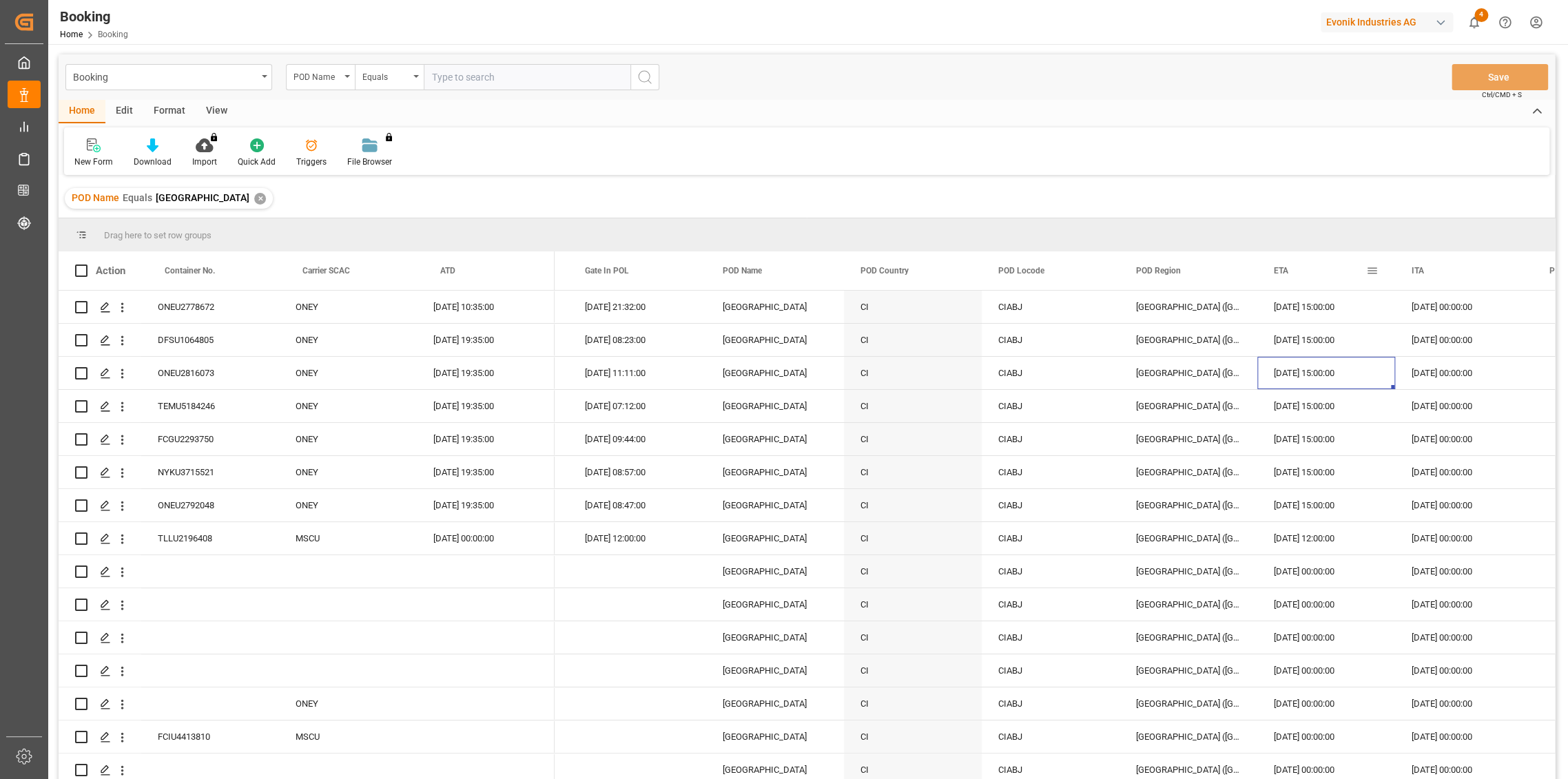
click at [1370, 275] on span at bounding box center [1372, 270] width 12 height 12
click at [1301, 274] on div "ETA" at bounding box center [1320, 271] width 92 height 39
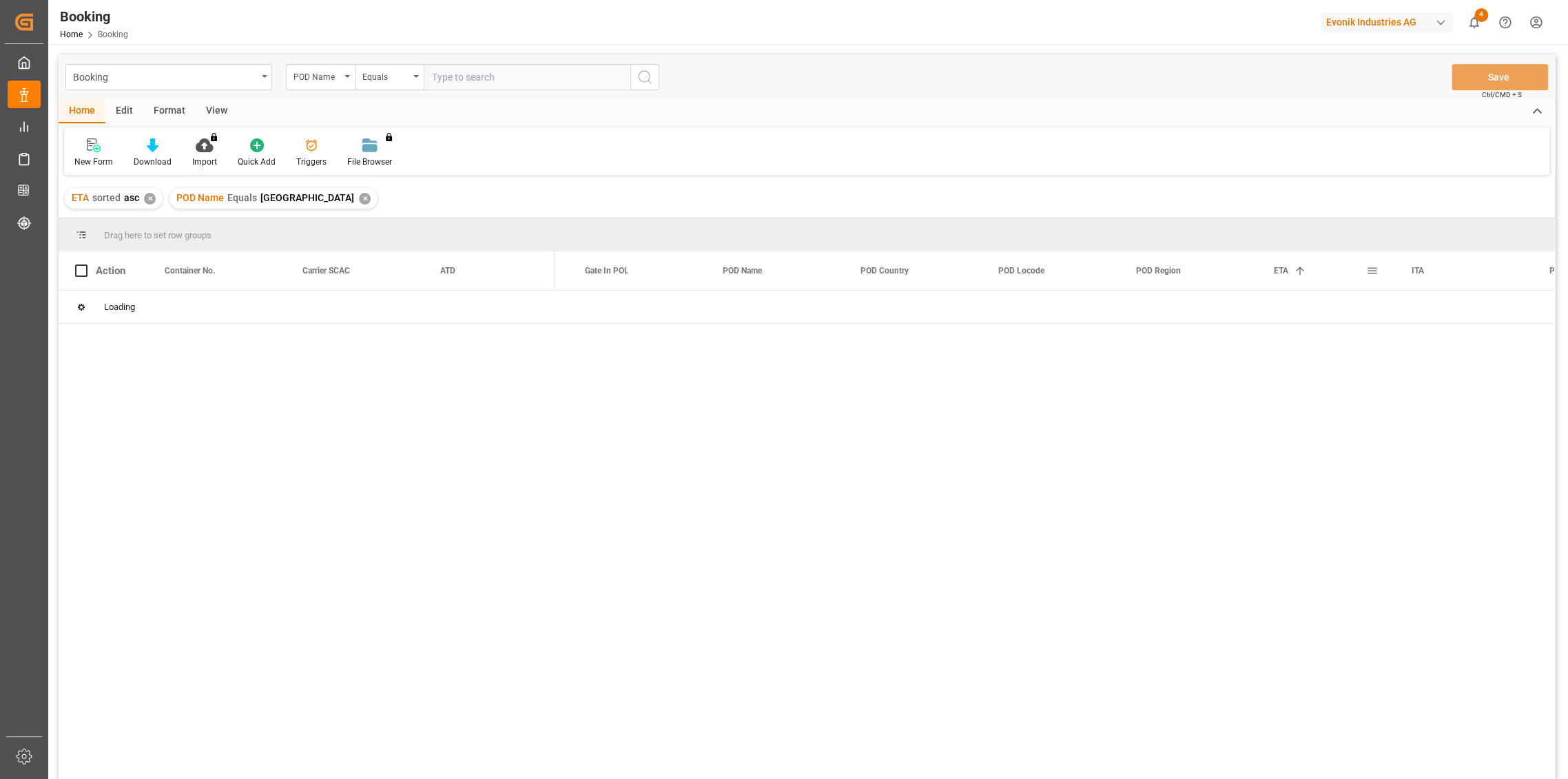
click at [1326, 272] on div "ETA 1" at bounding box center [1320, 271] width 92 height 39
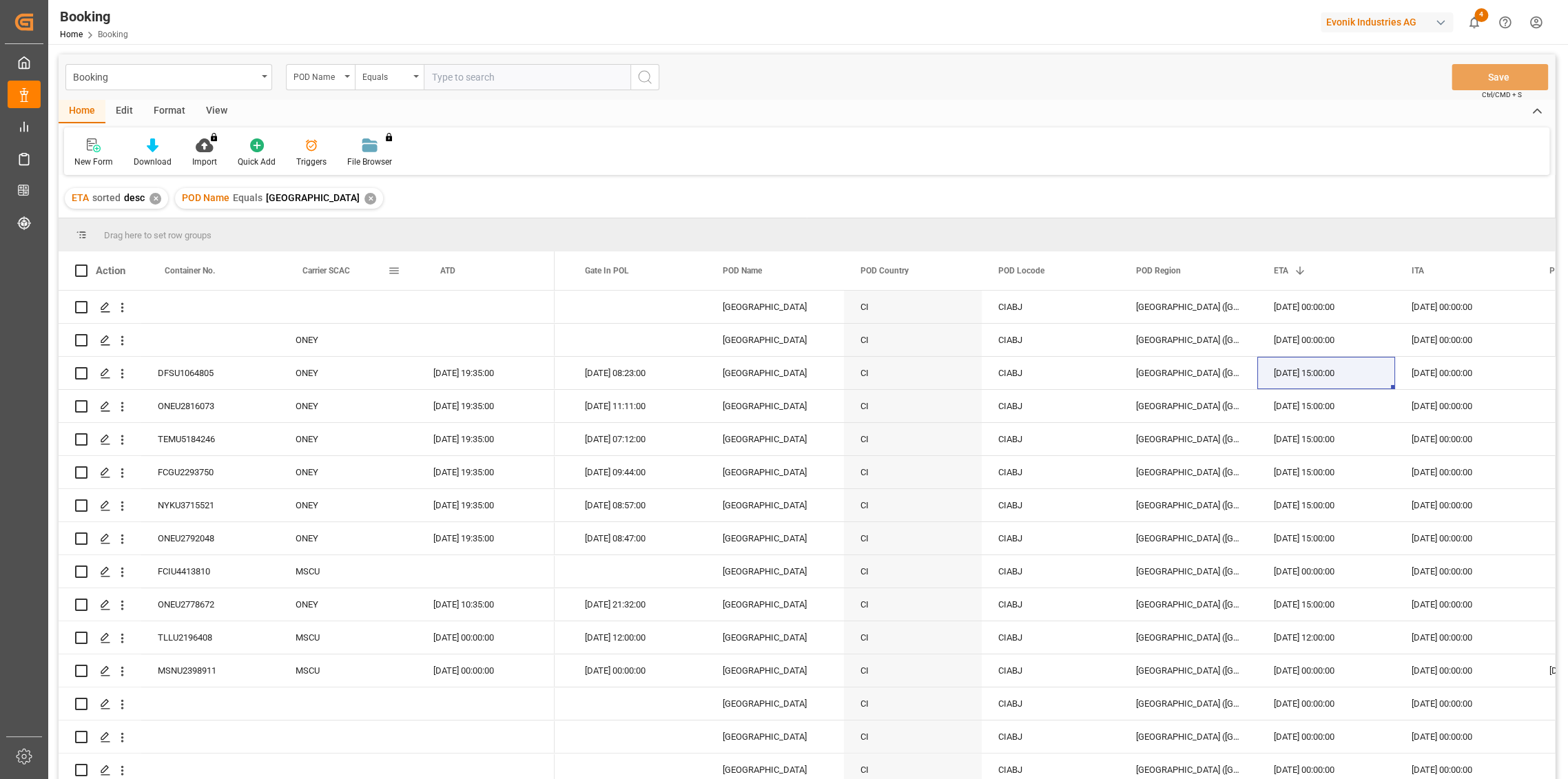
click at [389, 270] on span at bounding box center [393, 270] width 12 height 12
click at [609, 300] on span "Pin Left" at bounding box center [591, 307] width 58 height 27
click at [255, 270] on span at bounding box center [256, 270] width 12 height 12
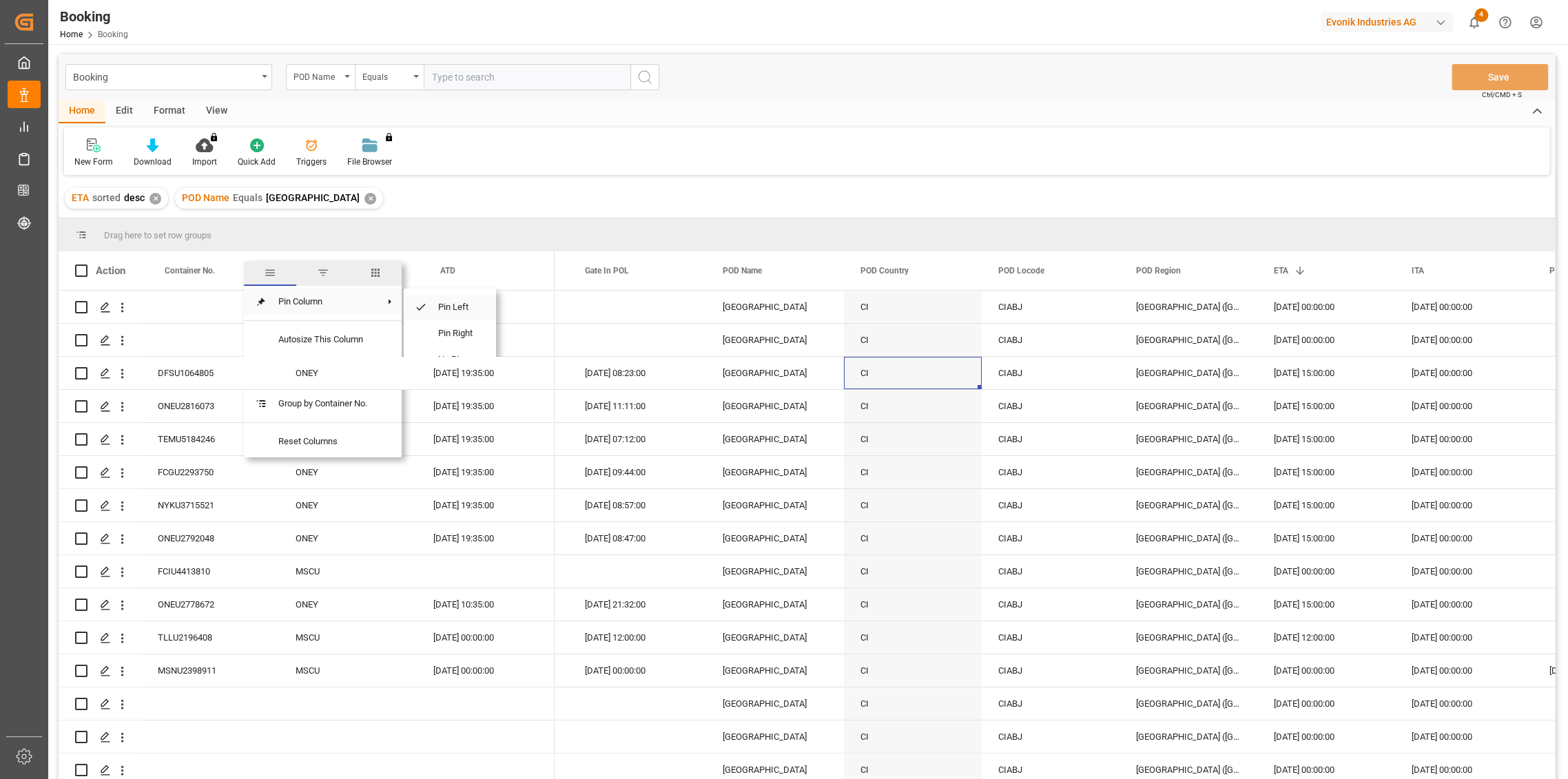
click at [457, 305] on span "Pin Left" at bounding box center [456, 307] width 58 height 27
click at [1152, 458] on div "[GEOGRAPHIC_DATA] ([GEOGRAPHIC_DATA])" at bounding box center [1188, 472] width 138 height 32
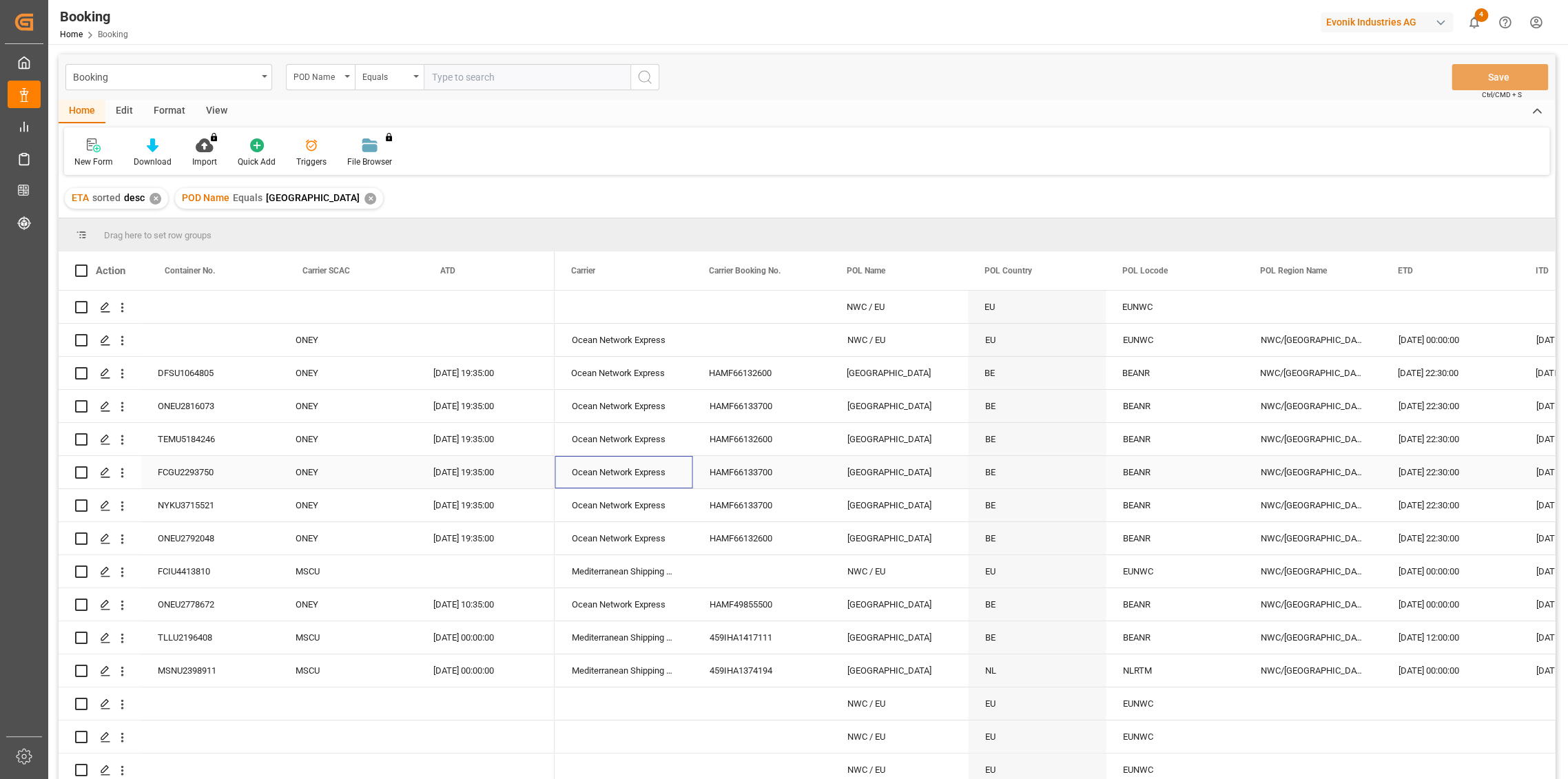
scroll to position [0, 5375]
click at [811, 269] on span at bounding box center [807, 270] width 12 height 12
click at [1039, 304] on span "Pin Left" at bounding box center [1030, 307] width 58 height 27
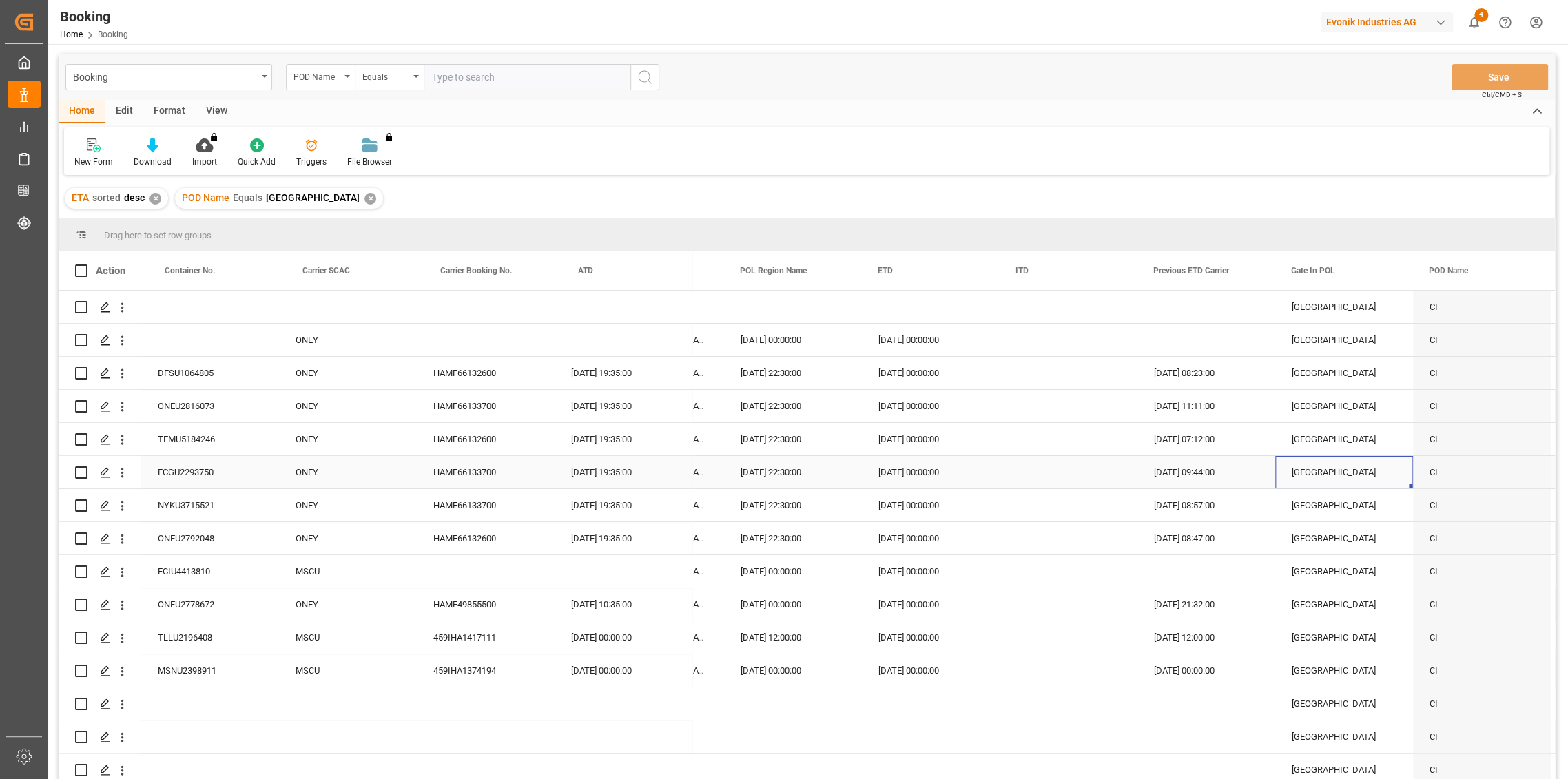
scroll to position [0, 6032]
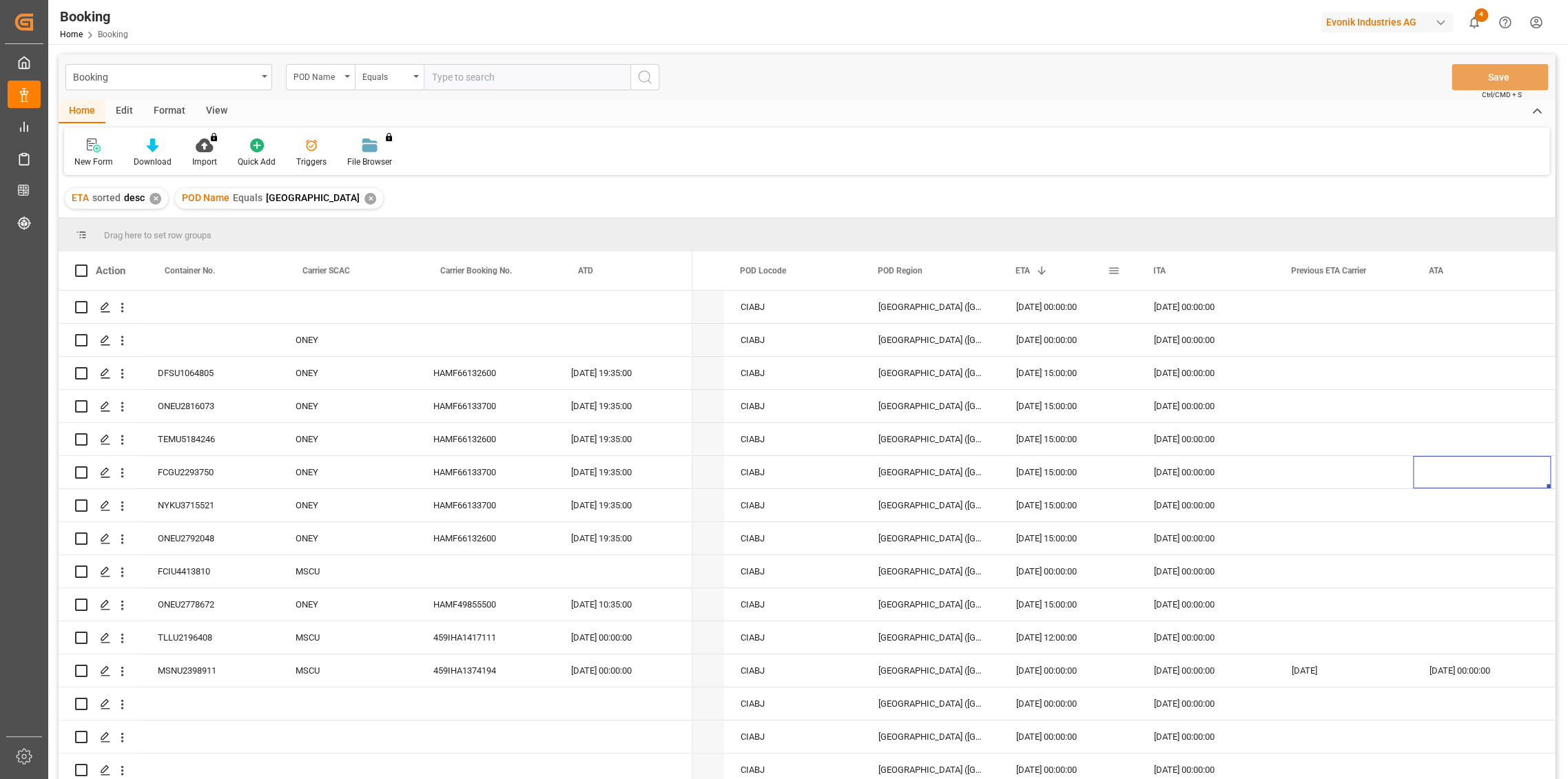
click at [1118, 266] on span at bounding box center [1114, 270] width 12 height 12
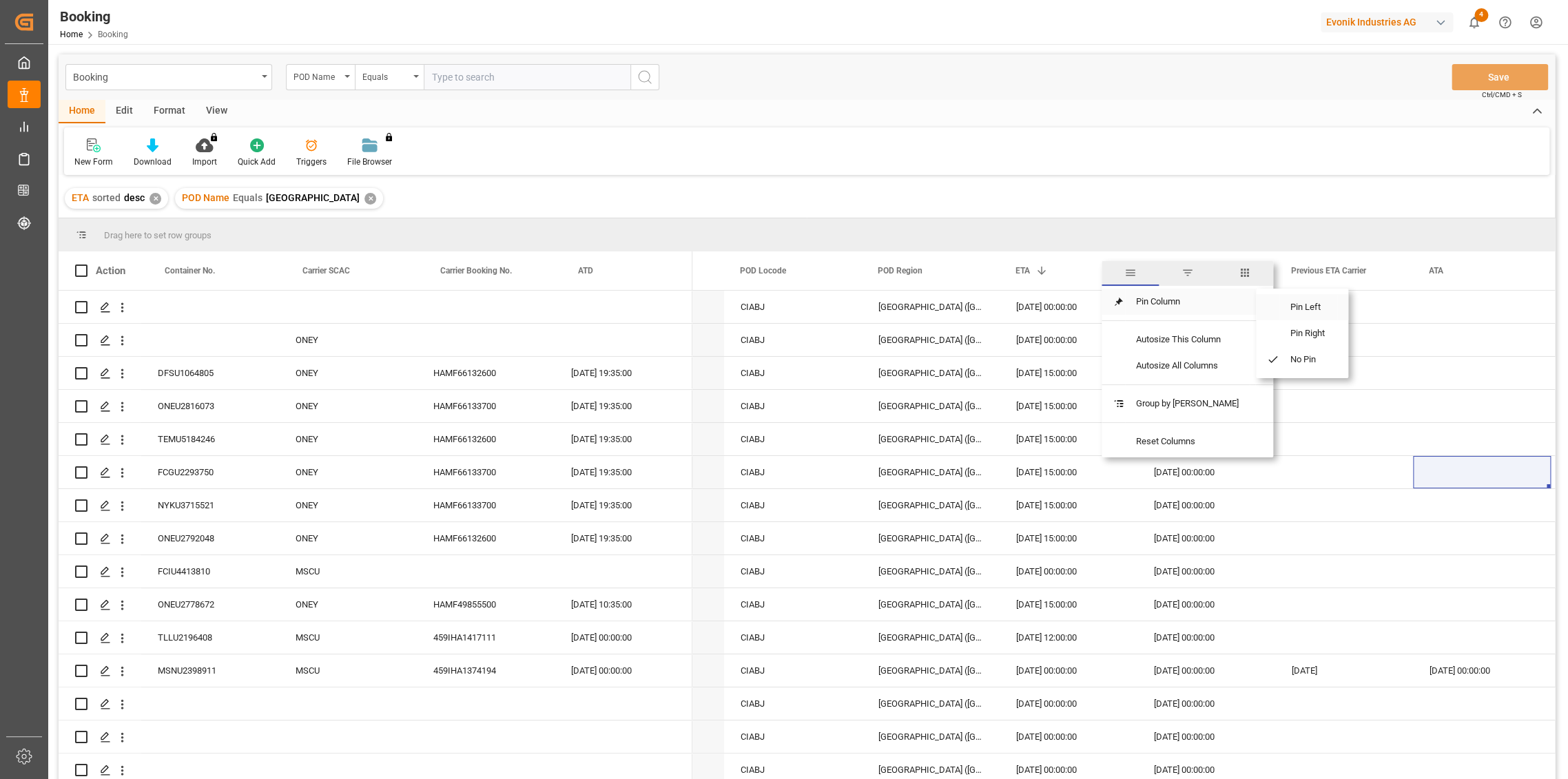
click at [1303, 305] on span "Pin Left" at bounding box center [1309, 307] width 58 height 27
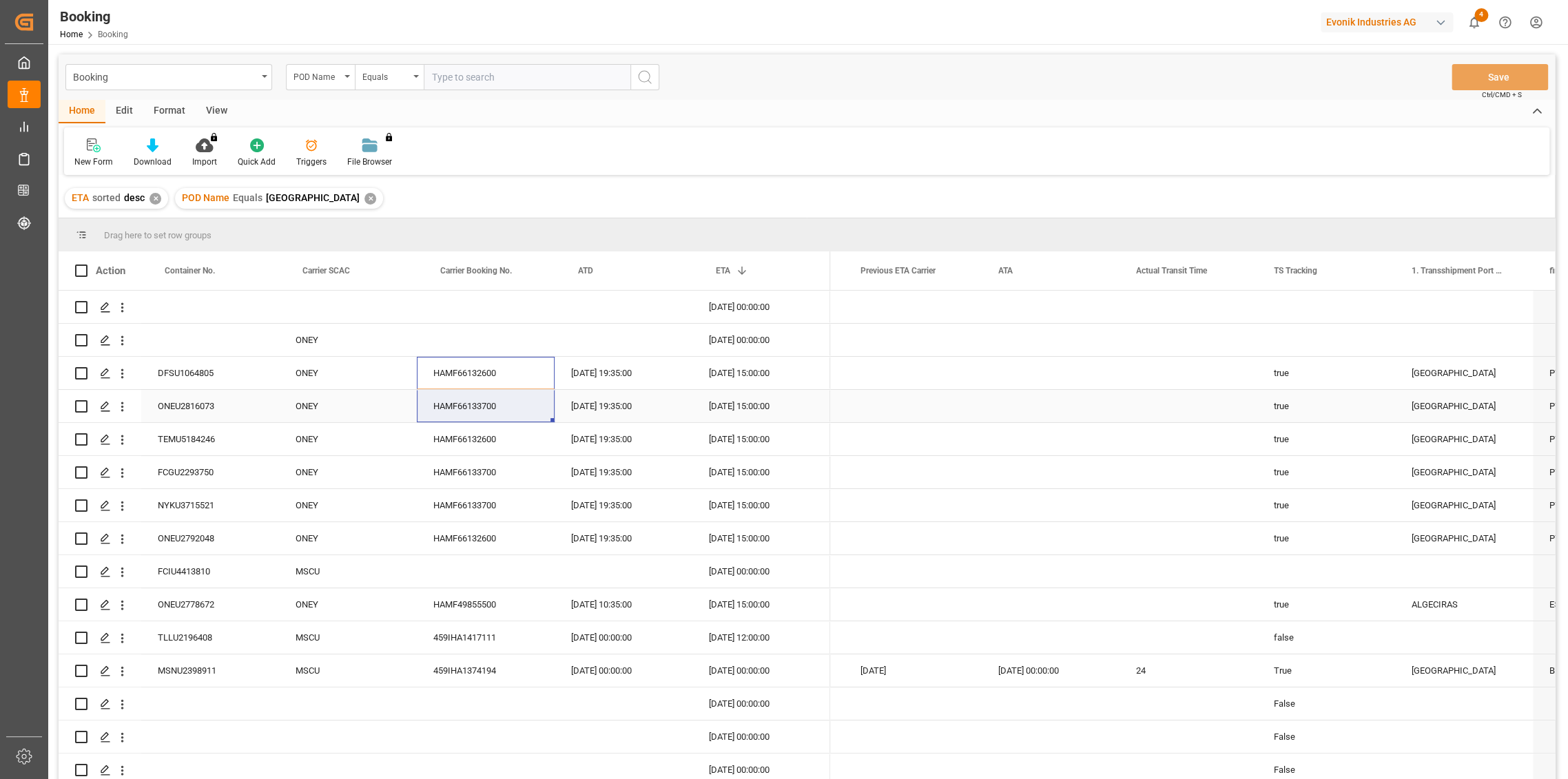
drag, startPoint x: 469, startPoint y: 371, endPoint x: 472, endPoint y: 405, distance: 34.1
click at [496, 402] on div "HAMF66133700" at bounding box center [486, 406] width 138 height 32
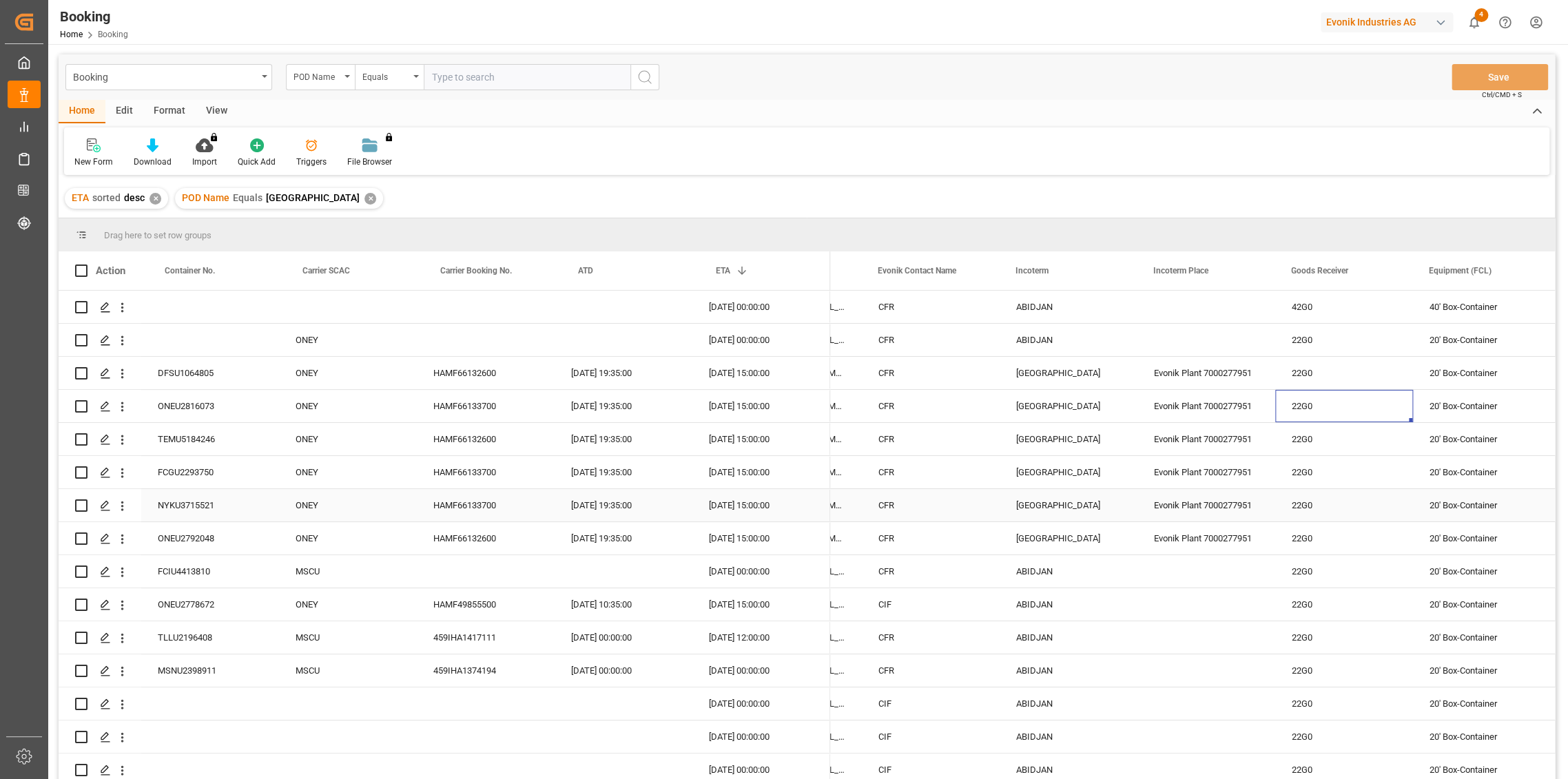
scroll to position [0, 1898]
